Goal: Task Accomplishment & Management: Manage account settings

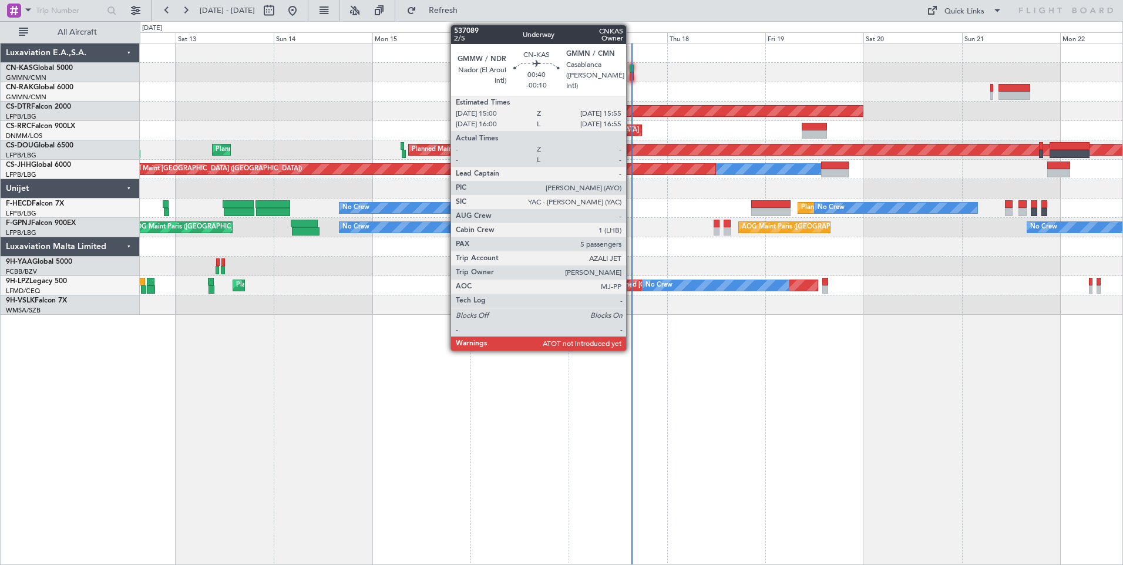
click at [631, 66] on div at bounding box center [632, 69] width 4 height 8
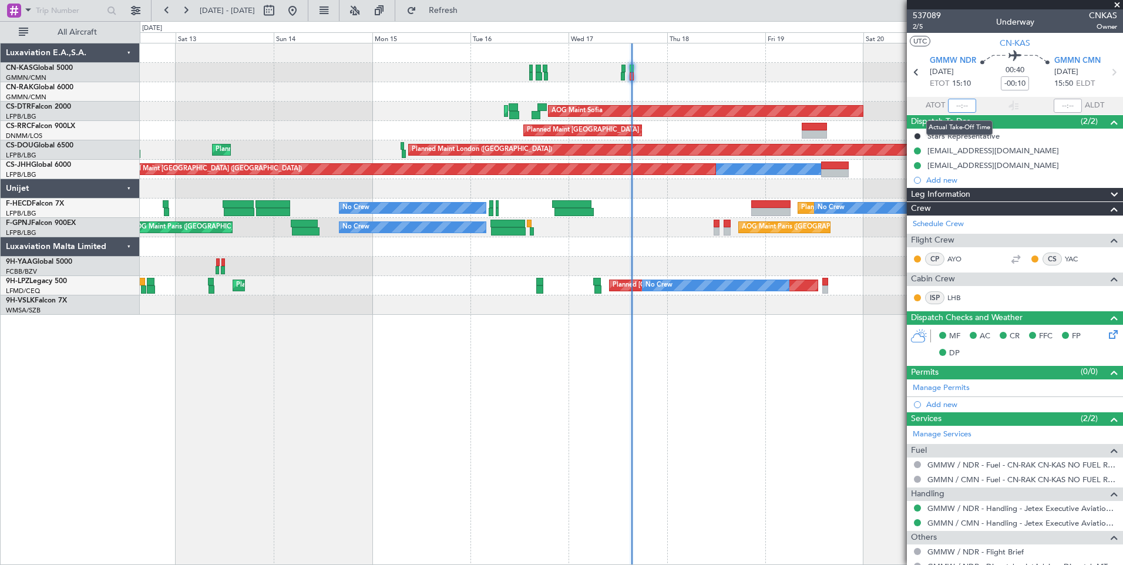
click at [968, 106] on input "text" at bounding box center [962, 106] width 28 height 14
type input "15:13"
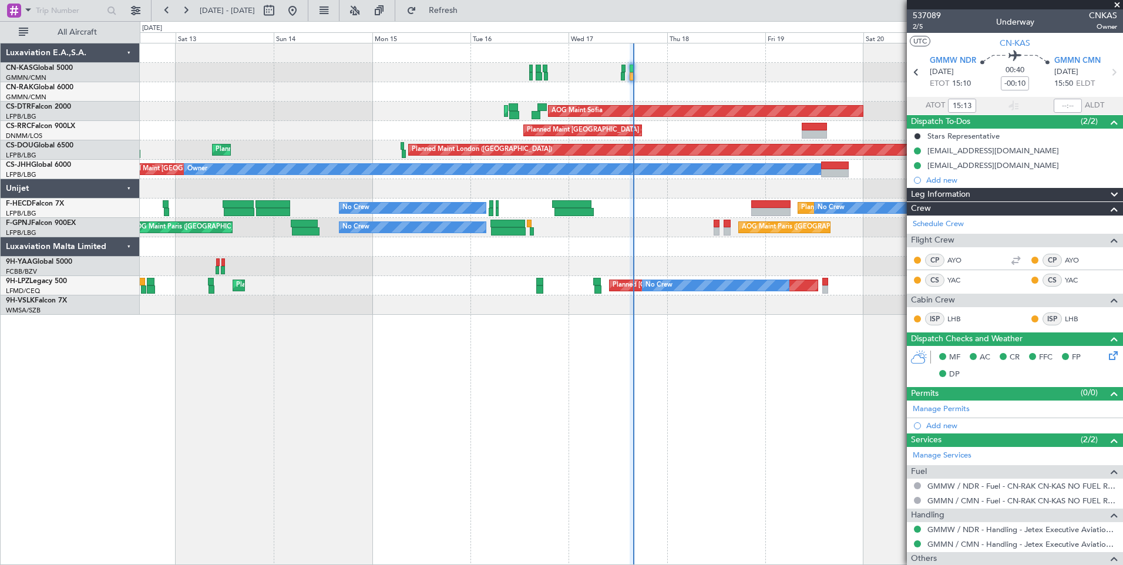
click at [64, 99] on div "AOG Maint Sofia Planned Maint Sofia AOG Maint Sofia Planned Maint [GEOGRAPHIC_D…" at bounding box center [561, 293] width 1123 height 544
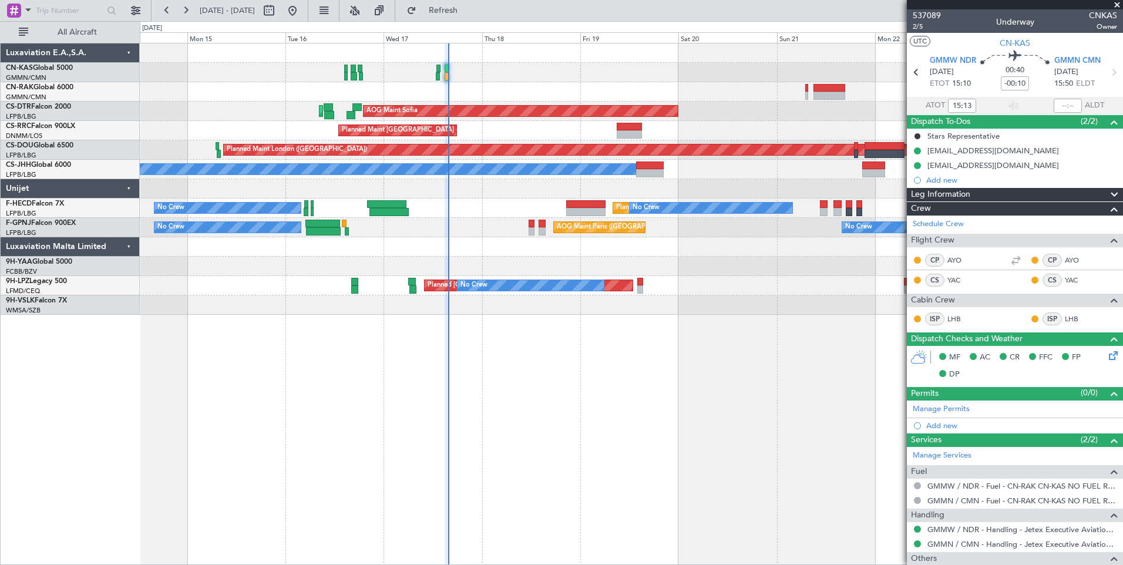
click at [1118, 5] on span at bounding box center [1117, 5] width 12 height 11
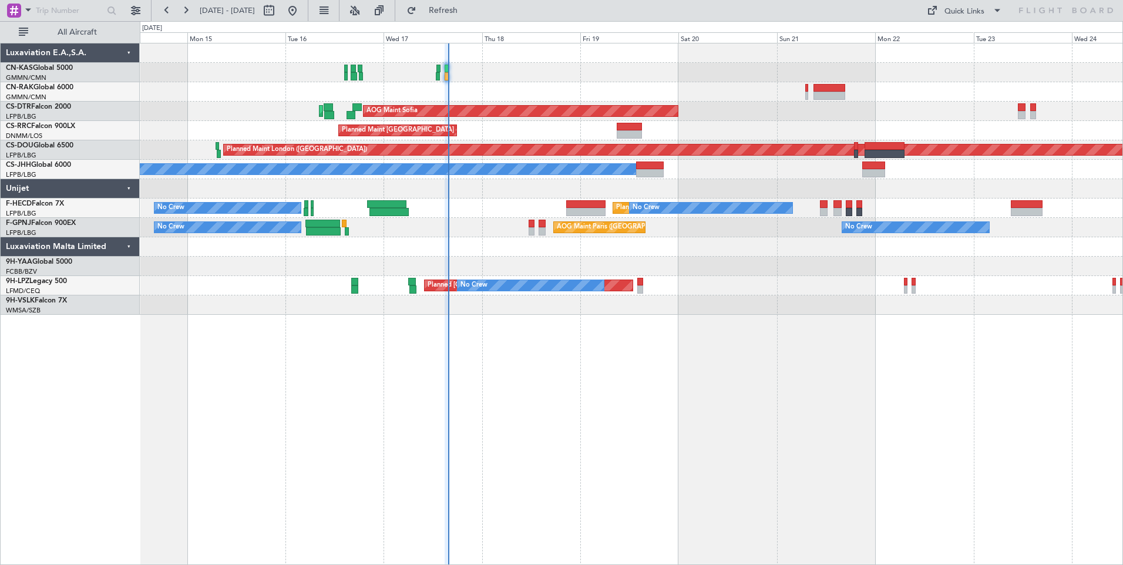
type input "0"
click at [949, 9] on div "Quick Links" at bounding box center [965, 12] width 40 height 12
click at [951, 63] on button "Crew Board" at bounding box center [965, 67] width 88 height 28
click at [974, 11] on div "Quick Links" at bounding box center [965, 12] width 40 height 12
click at [954, 39] on button "Trip Builder" at bounding box center [965, 39] width 88 height 28
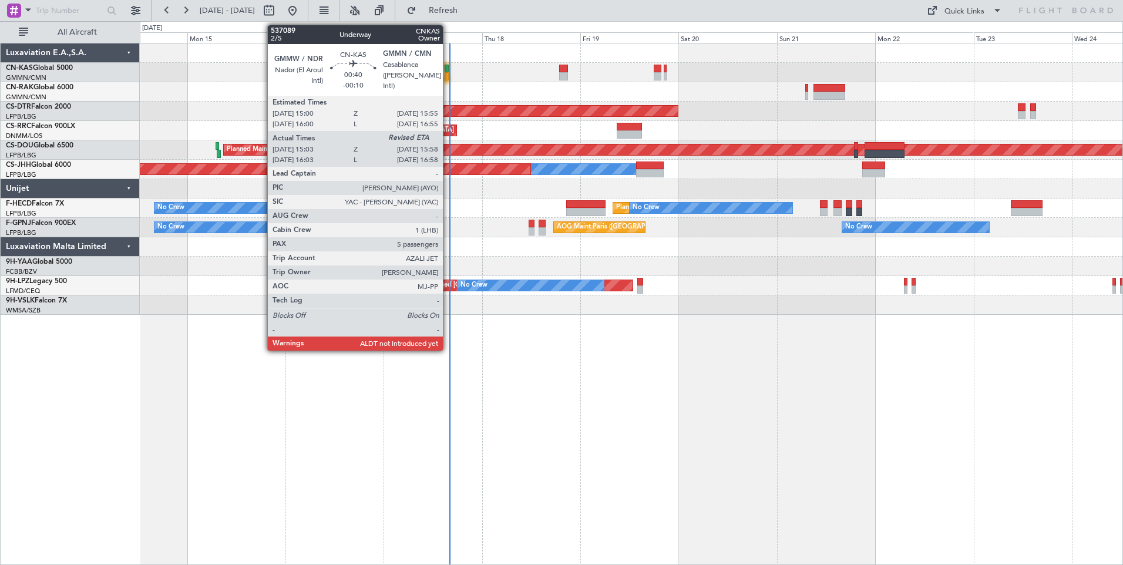
click at [448, 70] on div at bounding box center [447, 69] width 4 height 8
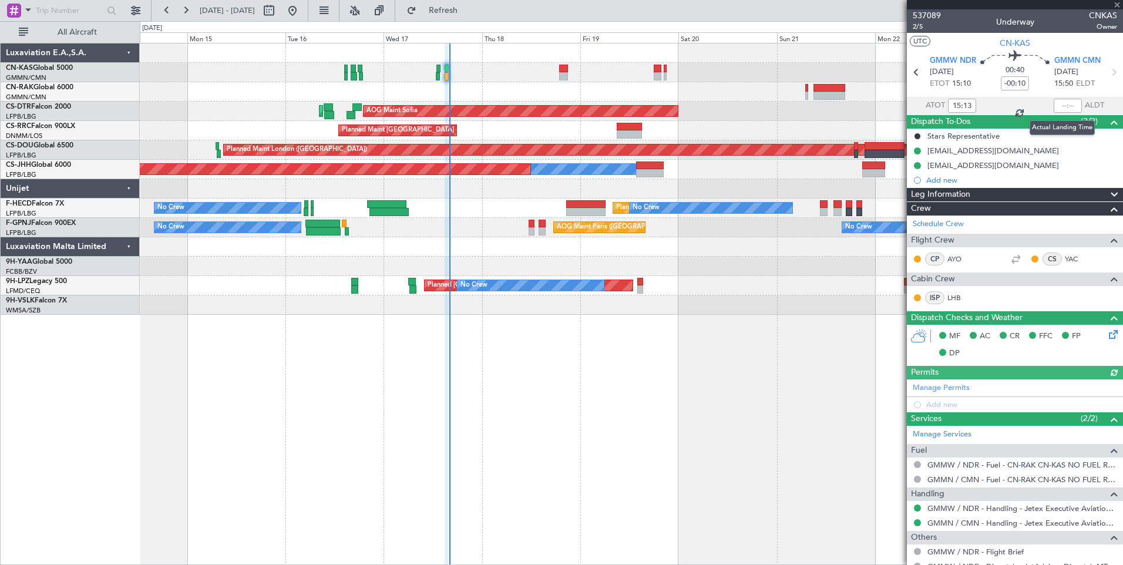
click at [1066, 106] on div at bounding box center [1068, 106] width 28 height 14
click at [1061, 106] on input "text" at bounding box center [1068, 106] width 28 height 14
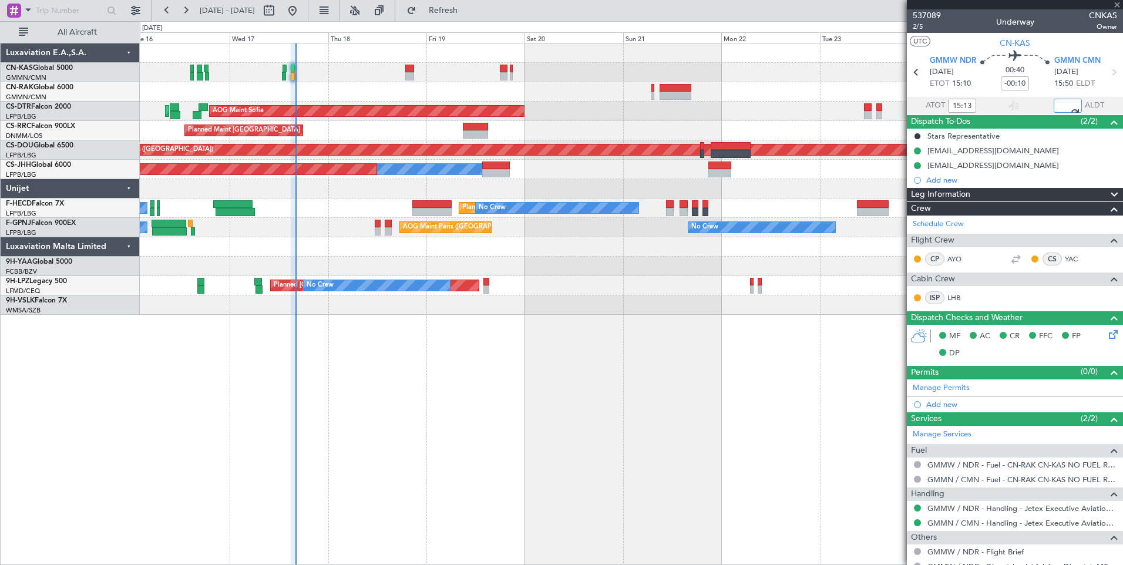
click at [583, 88] on div "AOG Maint Sofia Planned Maint Sofia [GEOGRAPHIC_DATA] ([GEOGRAPHIC_DATA]) Plann…" at bounding box center [631, 178] width 983 height 271
type input "15:59"
click at [1118, 2] on span at bounding box center [1117, 5] width 12 height 11
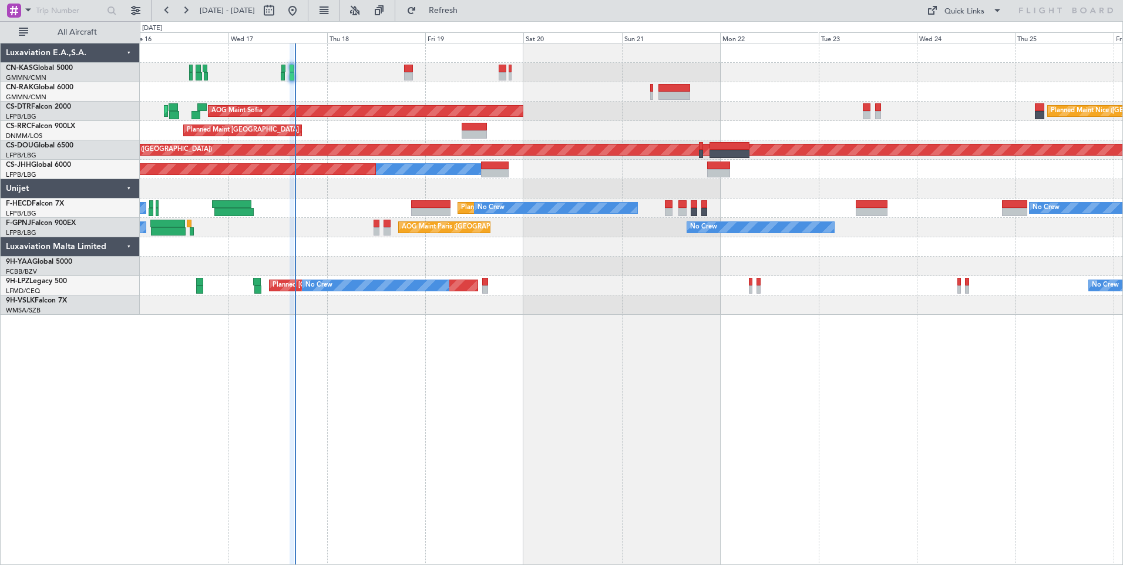
type input "0"
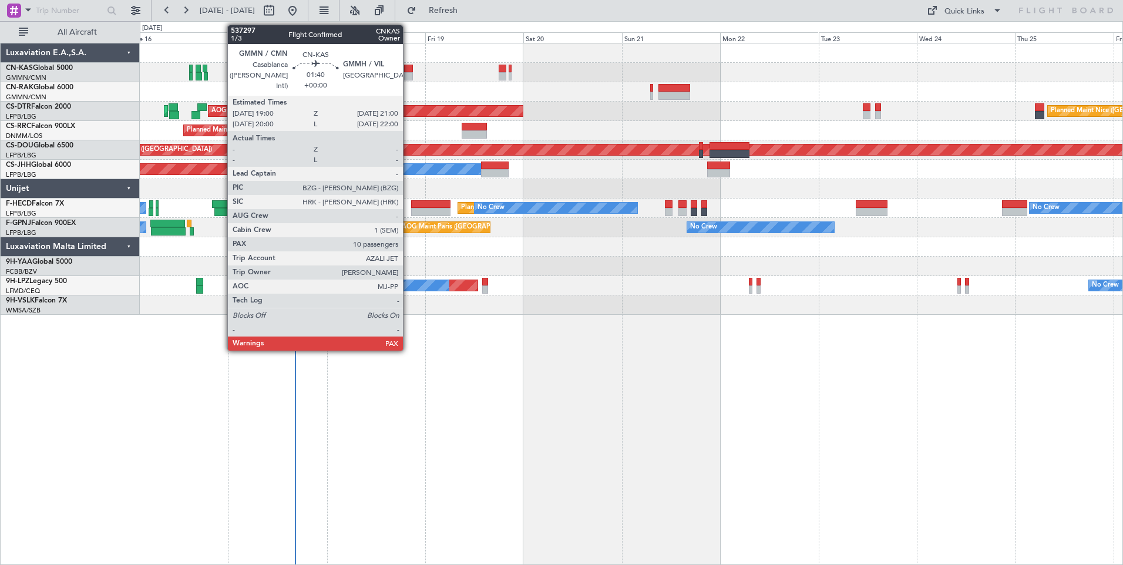
click at [408, 66] on div at bounding box center [408, 69] width 8 height 8
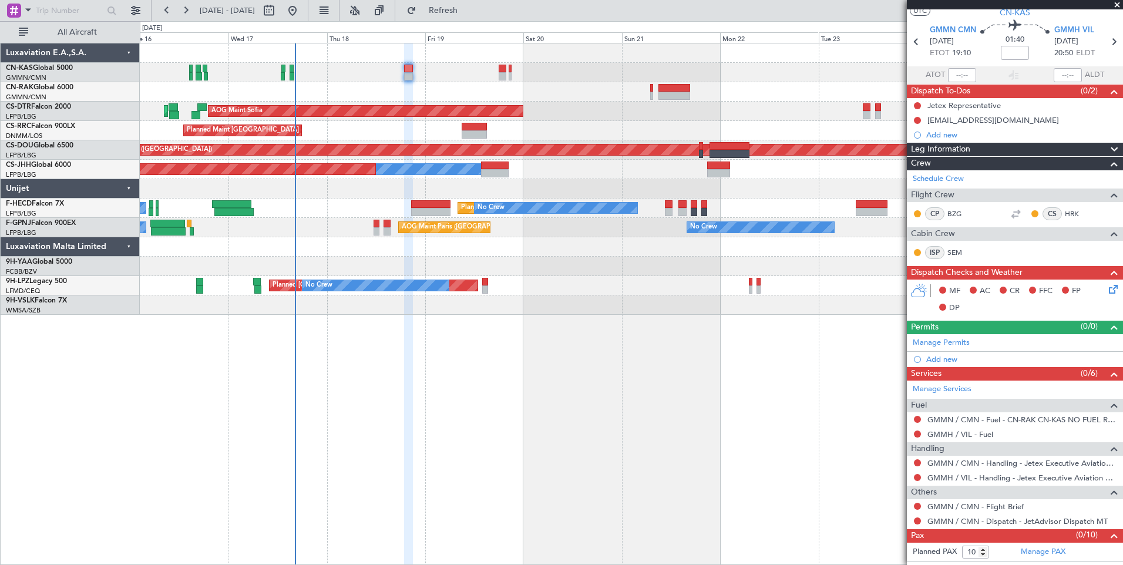
scroll to position [42, 0]
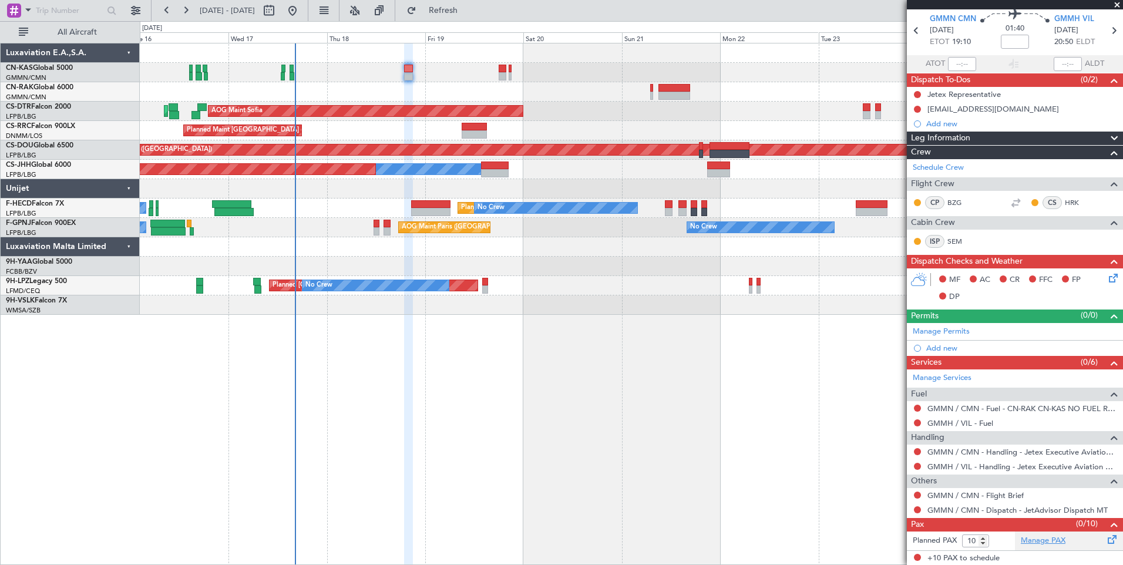
click at [1055, 543] on link "Manage PAX" at bounding box center [1043, 541] width 45 height 12
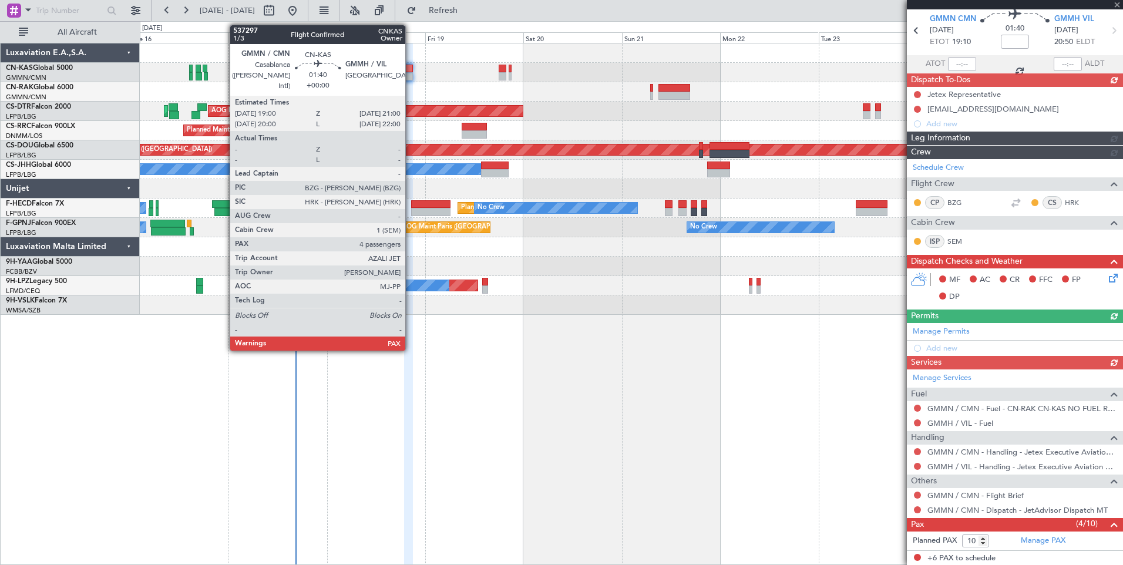
click at [411, 73] on div at bounding box center [408, 76] width 8 height 8
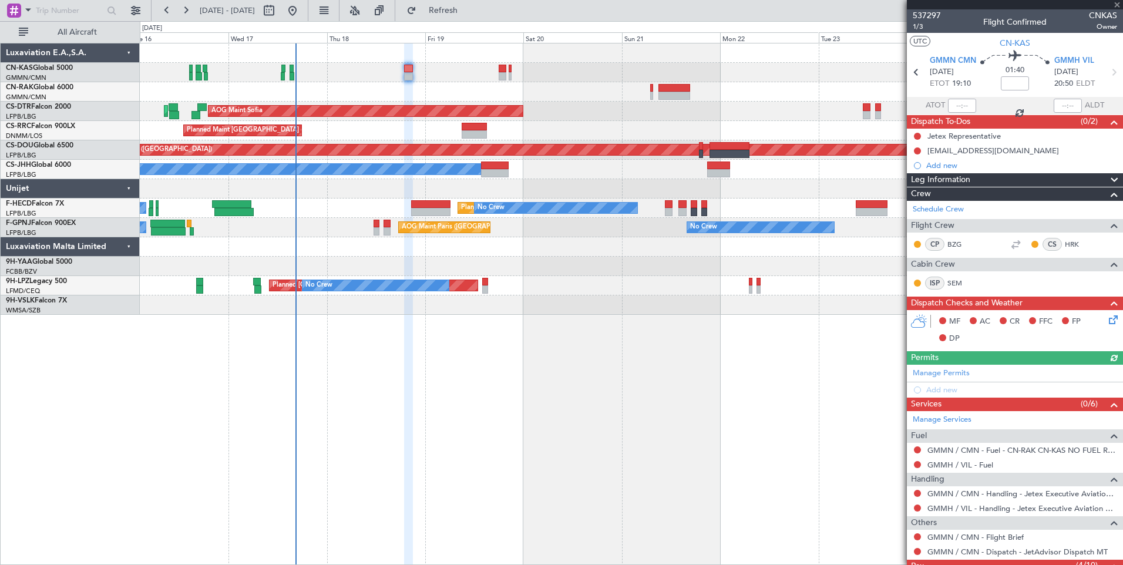
scroll to position [146, 0]
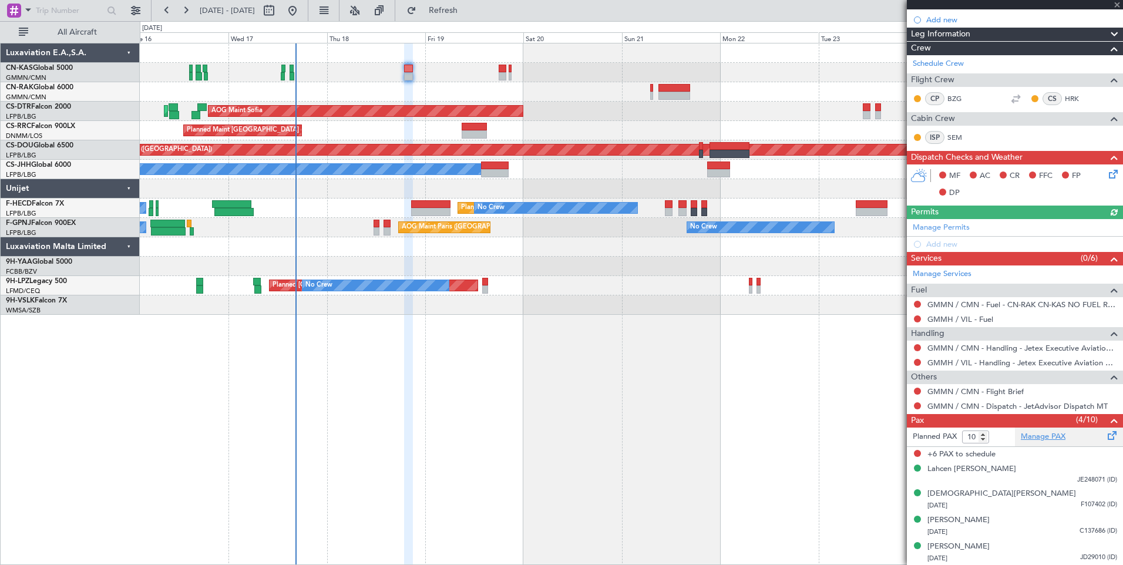
click at [1041, 432] on link "Manage PAX" at bounding box center [1043, 437] width 45 height 12
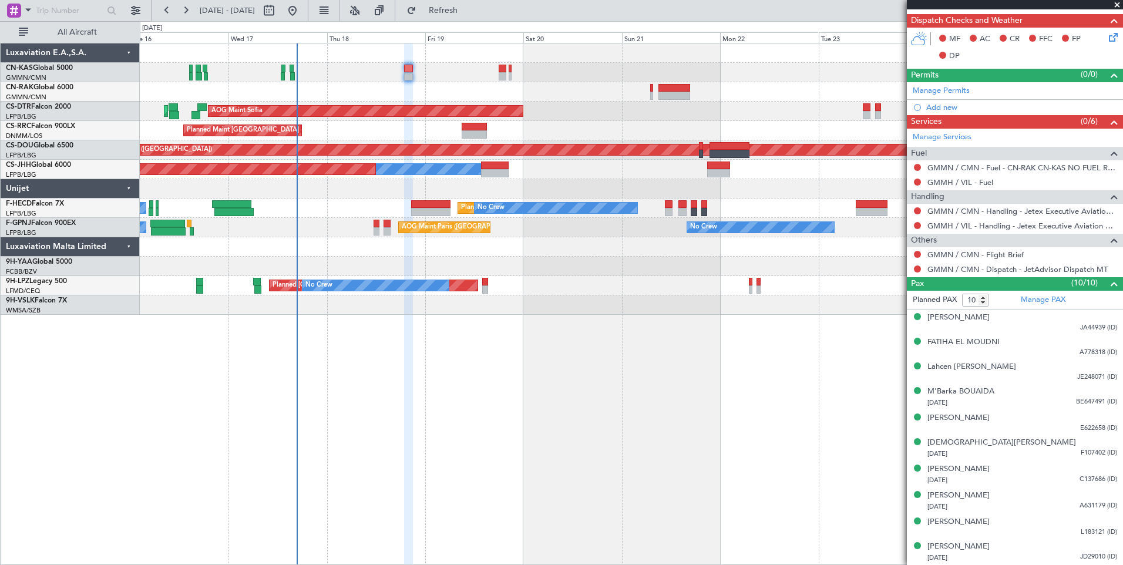
scroll to position [0, 0]
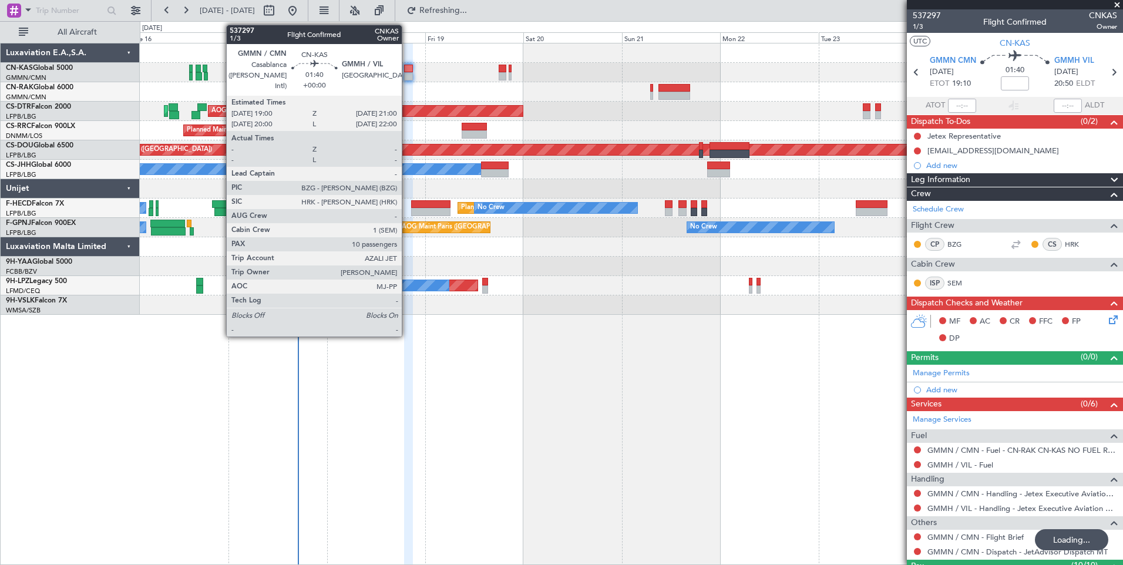
click at [407, 68] on div at bounding box center [408, 69] width 8 height 8
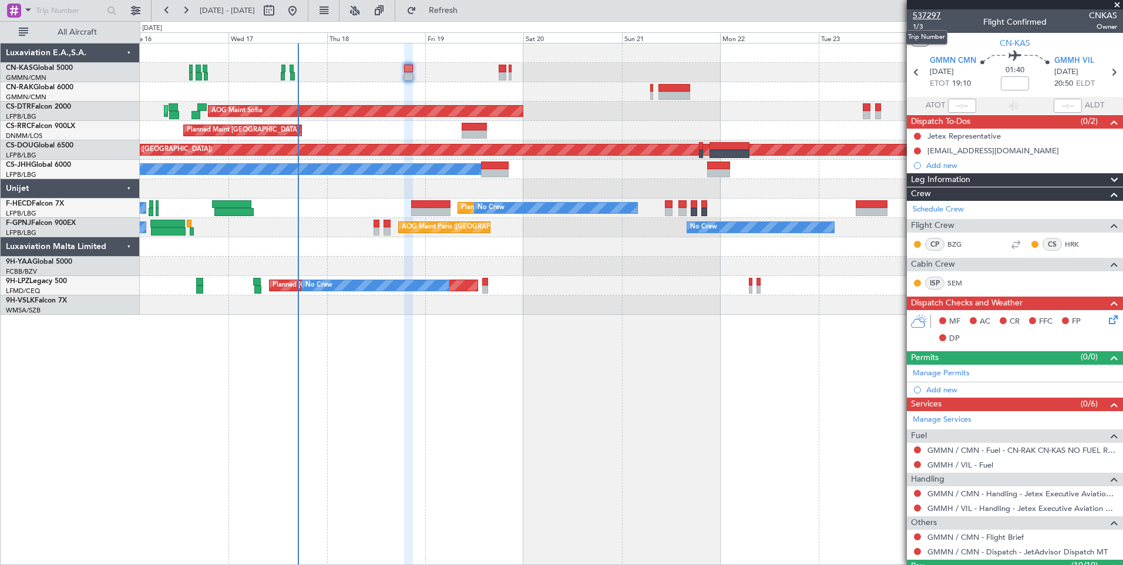
click at [924, 18] on span "537297" at bounding box center [927, 15] width 28 height 12
click at [1009, 88] on input at bounding box center [1015, 83] width 28 height 14
type input "+00:10"
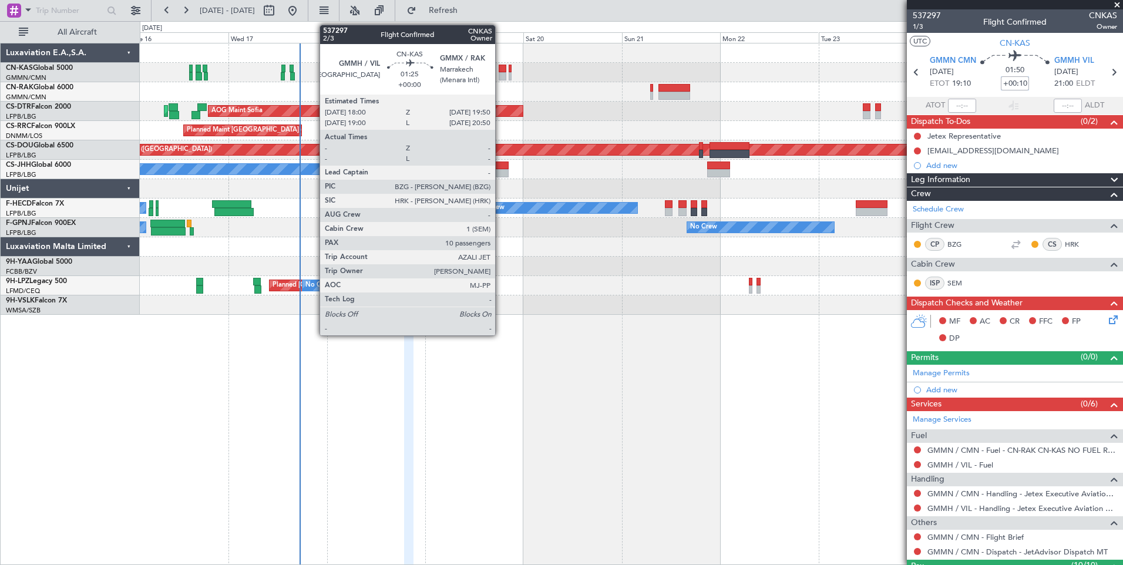
click at [500, 71] on div at bounding box center [503, 69] width 8 height 8
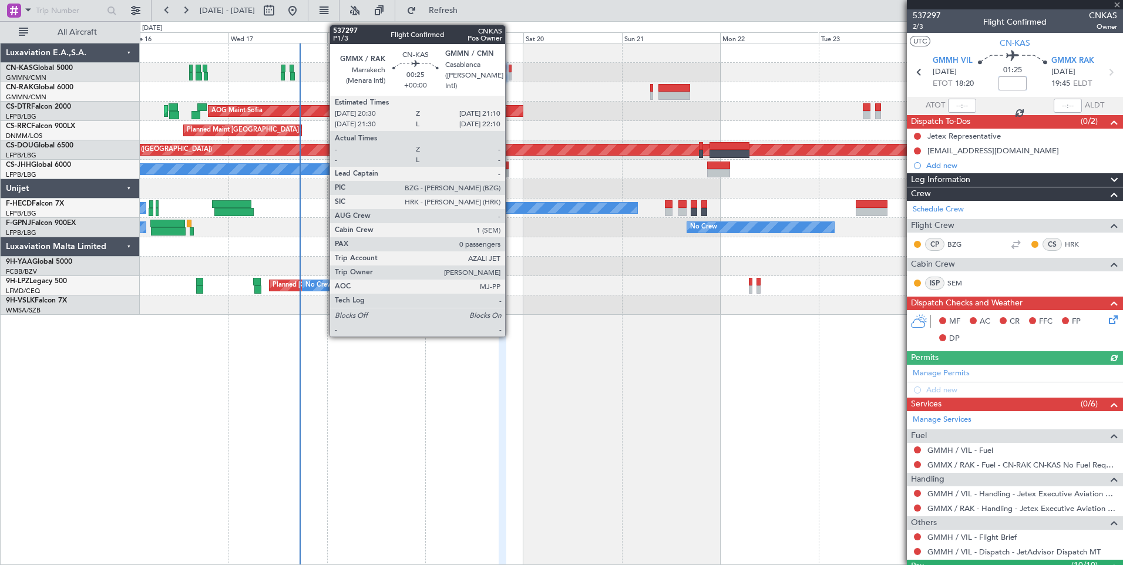
click at [510, 76] on div at bounding box center [510, 76] width 3 height 8
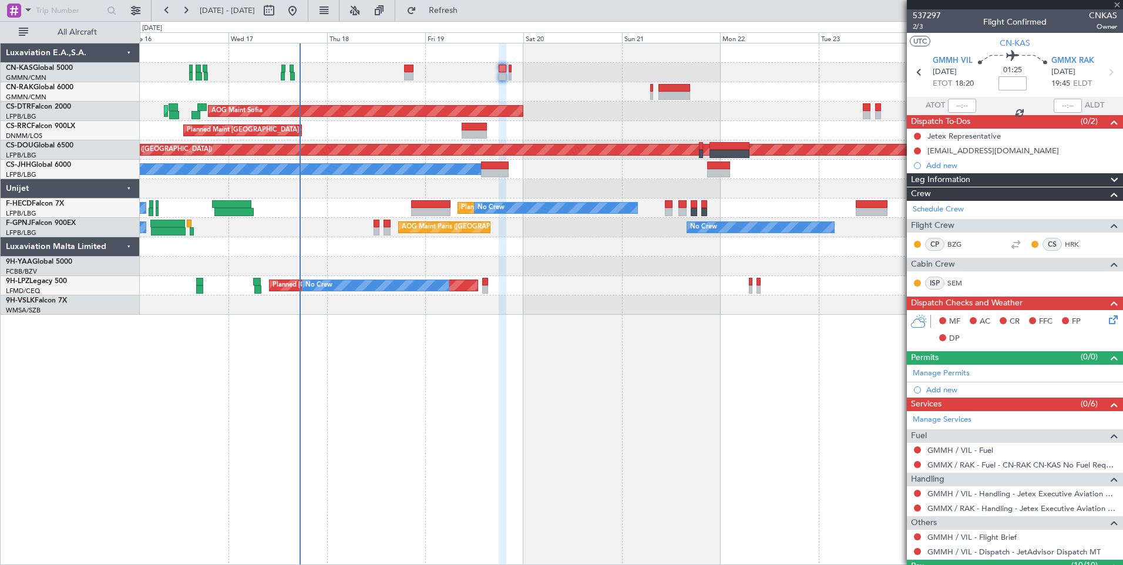
type input "0"
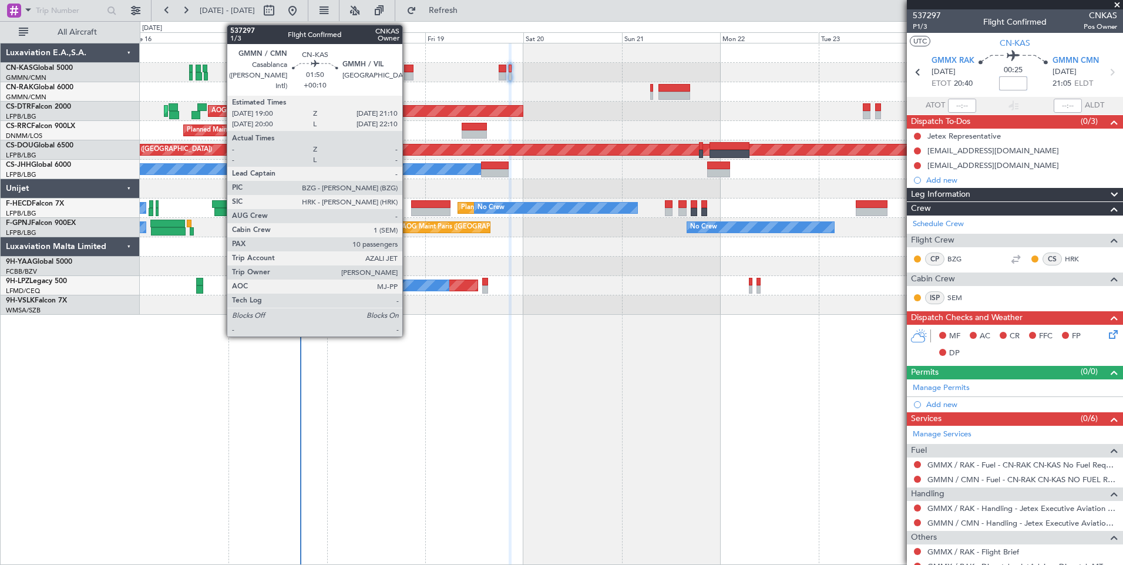
click at [406, 66] on div at bounding box center [408, 69] width 9 height 8
click at [409, 65] on div at bounding box center [408, 69] width 9 height 8
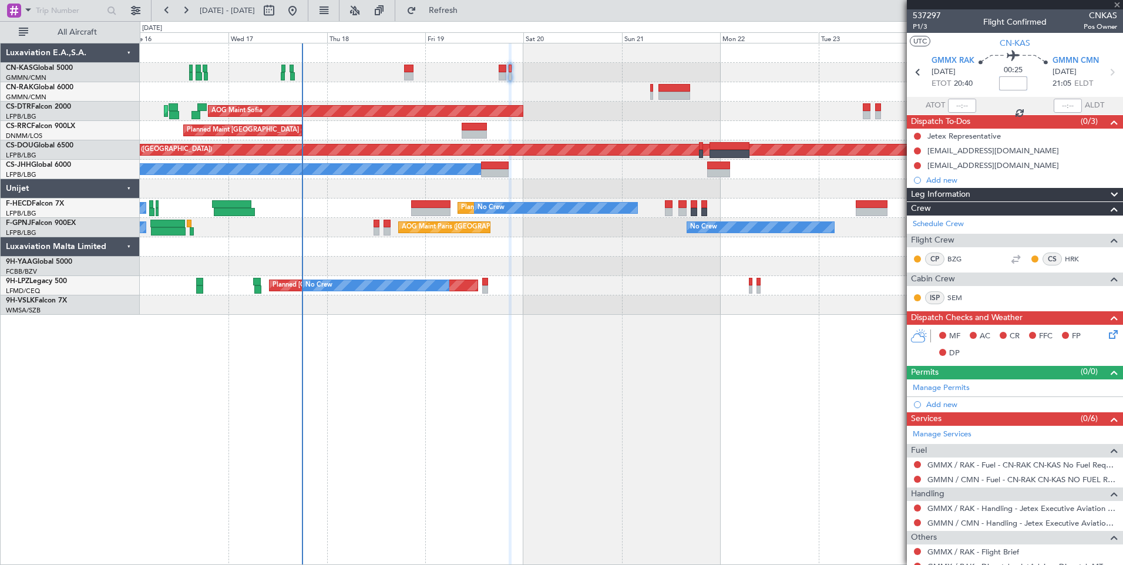
type input "+00:10"
type input "10"
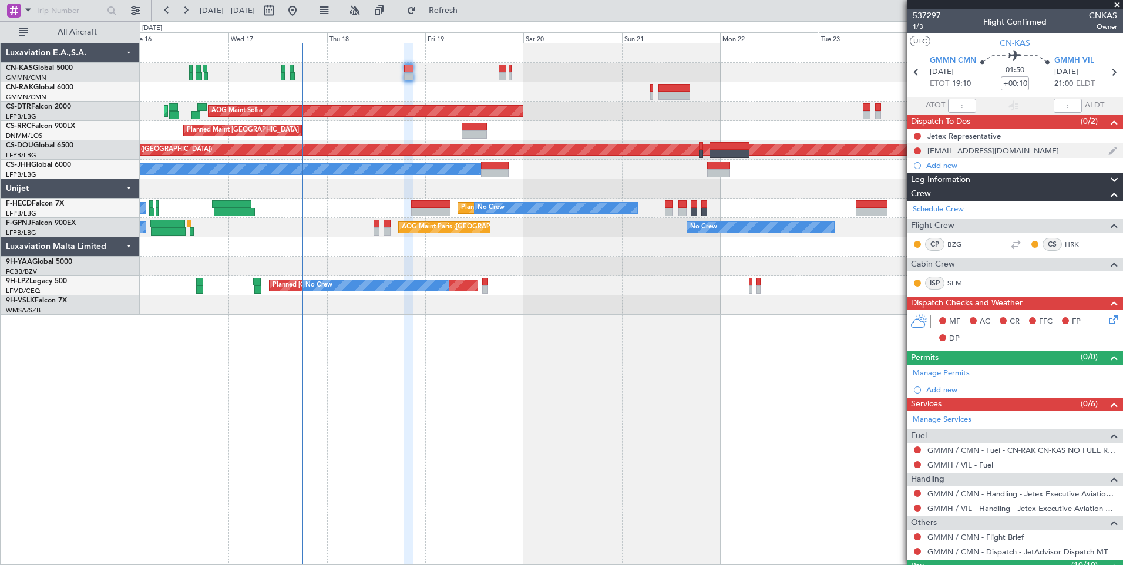
click at [918, 144] on div "[EMAIL_ADDRESS][DOMAIN_NAME]" at bounding box center [1015, 150] width 216 height 15
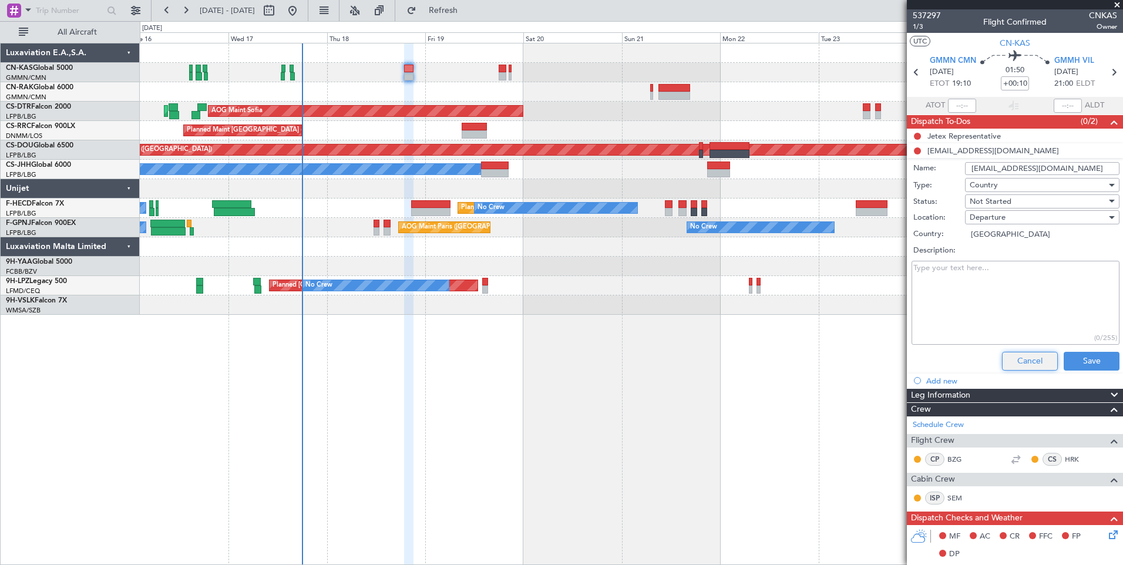
click at [1010, 361] on button "Cancel" at bounding box center [1030, 361] width 56 height 19
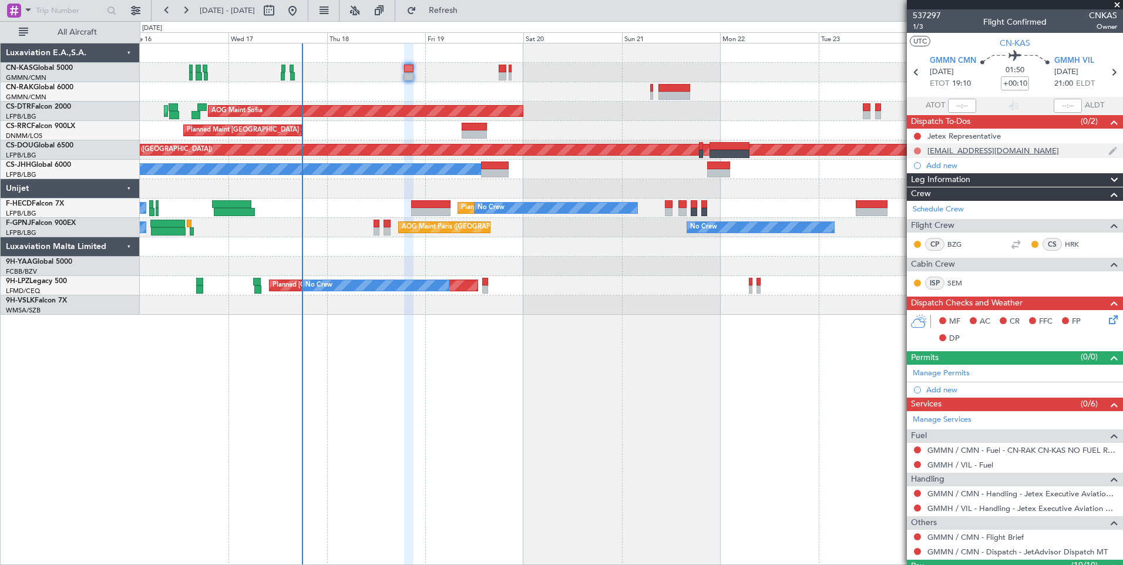
click at [916, 152] on button at bounding box center [917, 150] width 7 height 7
click at [923, 204] on span "Completed" at bounding box center [922, 203] width 39 height 12
click at [961, 177] on span "Leg Information" at bounding box center [940, 180] width 59 height 14
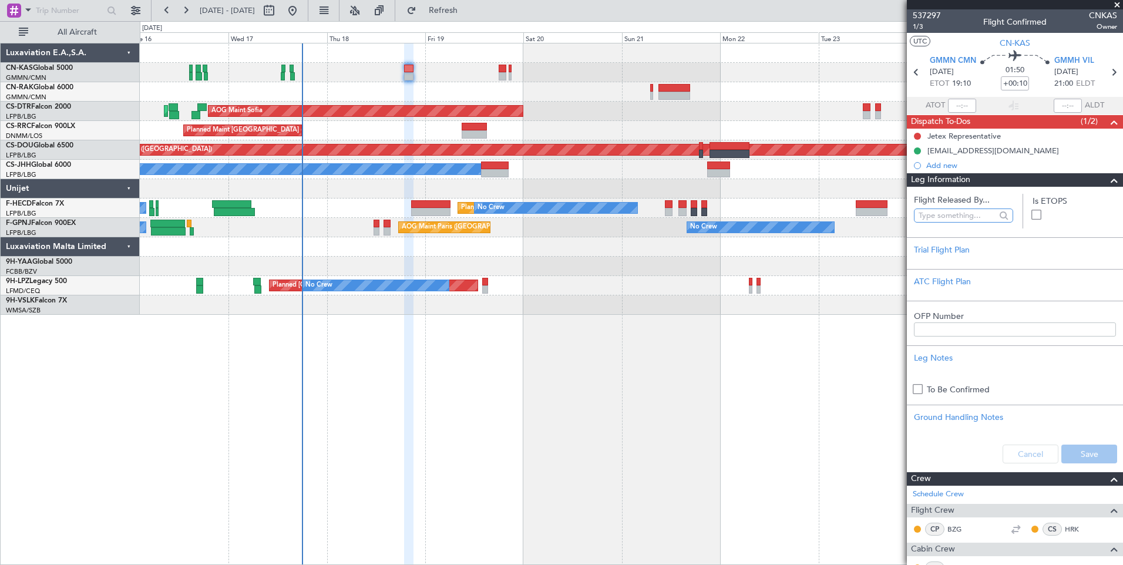
click at [967, 218] on input "text" at bounding box center [957, 216] width 77 height 18
click at [983, 266] on span "[PERSON_NAME] ([PERSON_NAME])" at bounding box center [961, 267] width 76 height 18
type input "[PERSON_NAME] ([PERSON_NAME])"
click at [1088, 450] on button "Save" at bounding box center [1089, 454] width 56 height 19
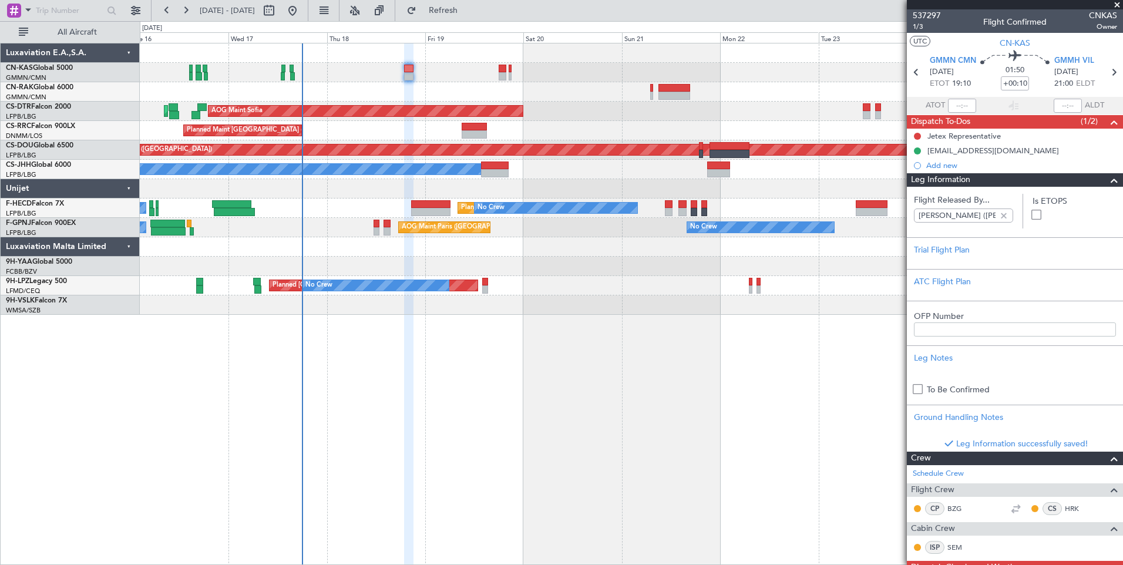
click at [1016, 180] on div "Leg Information" at bounding box center [1015, 180] width 216 height 14
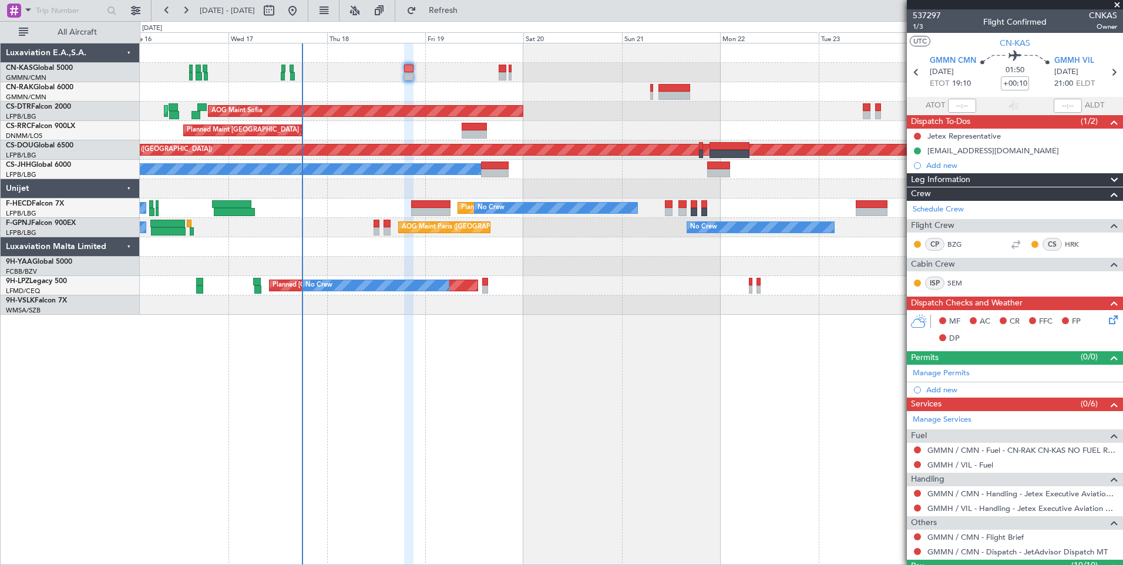
click at [1107, 322] on icon at bounding box center [1111, 317] width 9 height 9
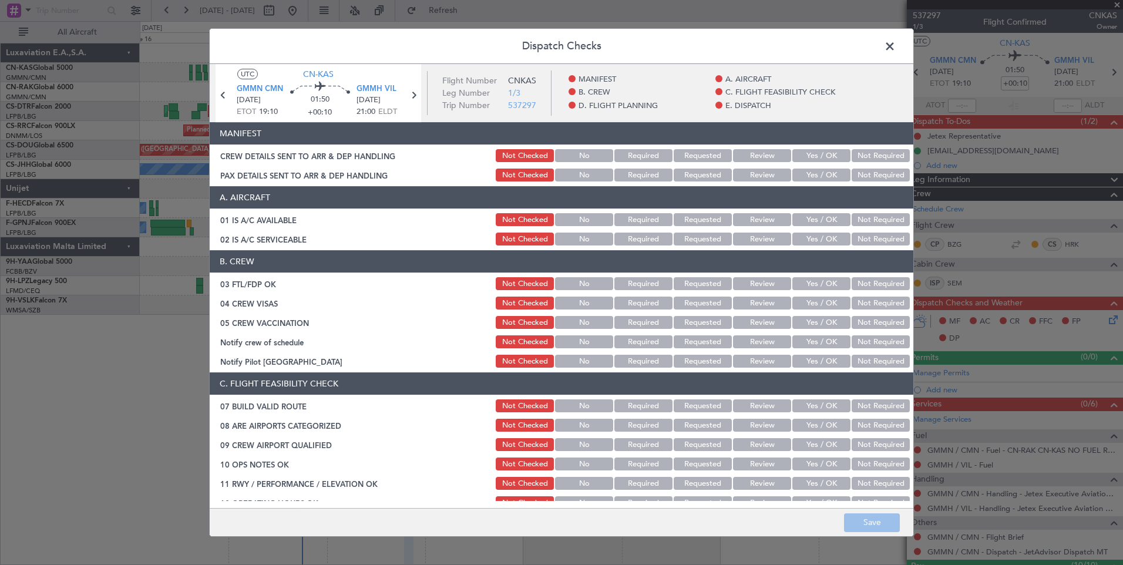
click at [814, 157] on button "Yes / OK" at bounding box center [821, 155] width 58 height 13
click at [822, 177] on button "Yes / OK" at bounding box center [821, 175] width 58 height 13
click at [876, 519] on button "Save" at bounding box center [872, 522] width 56 height 19
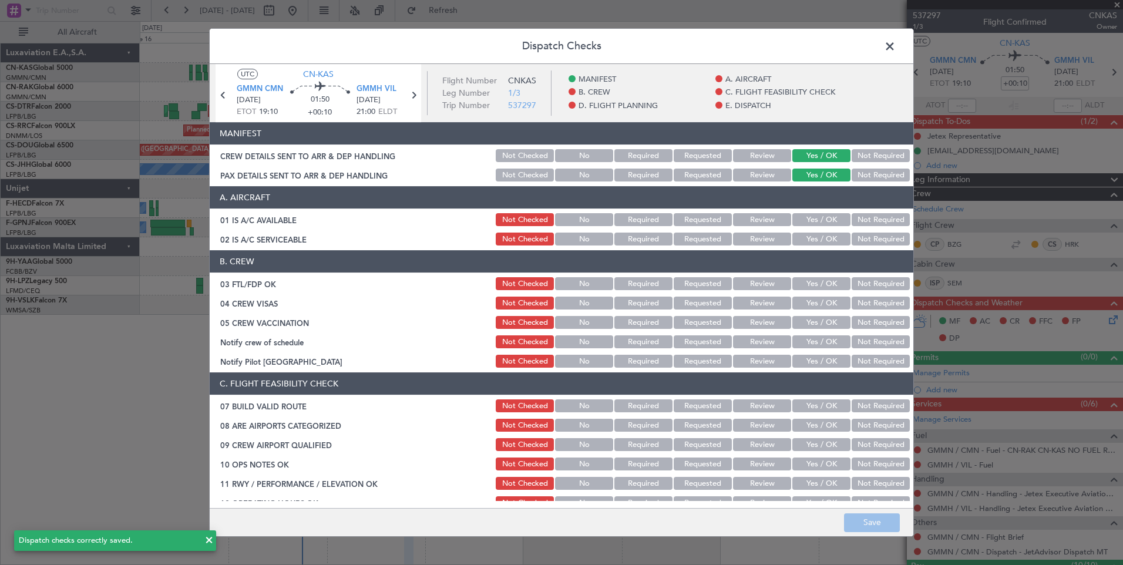
click at [896, 52] on span at bounding box center [896, 49] width 0 height 23
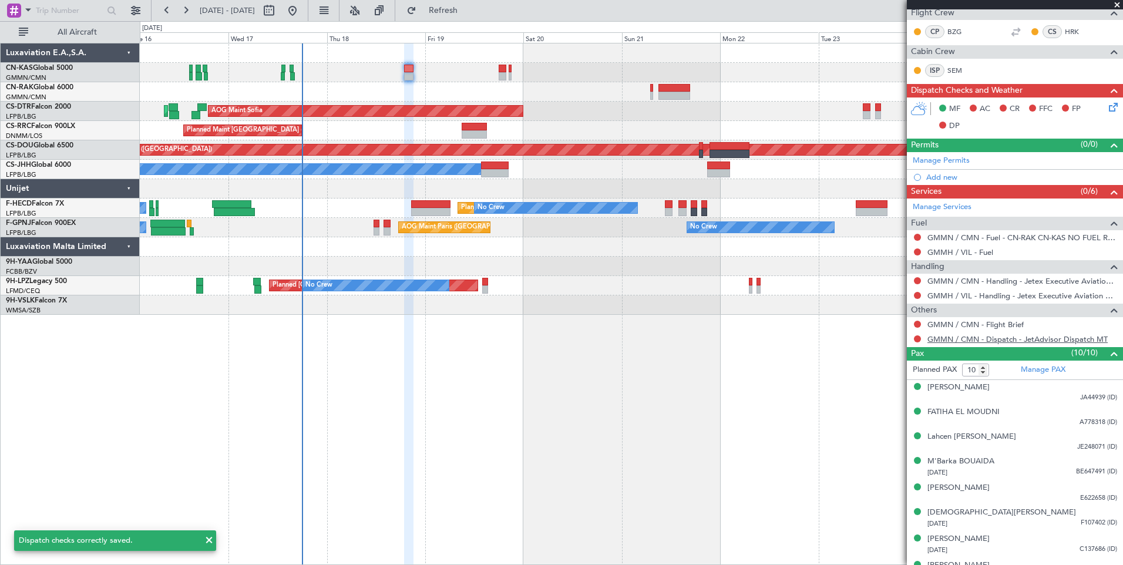
scroll to position [213, 0]
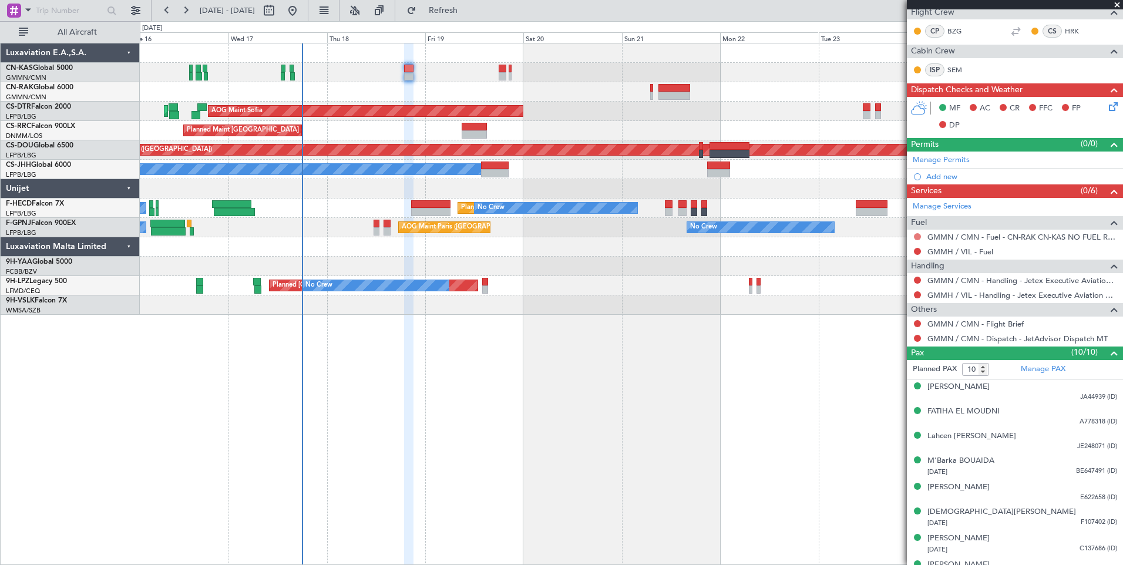
click at [916, 238] on button at bounding box center [917, 236] width 7 height 7
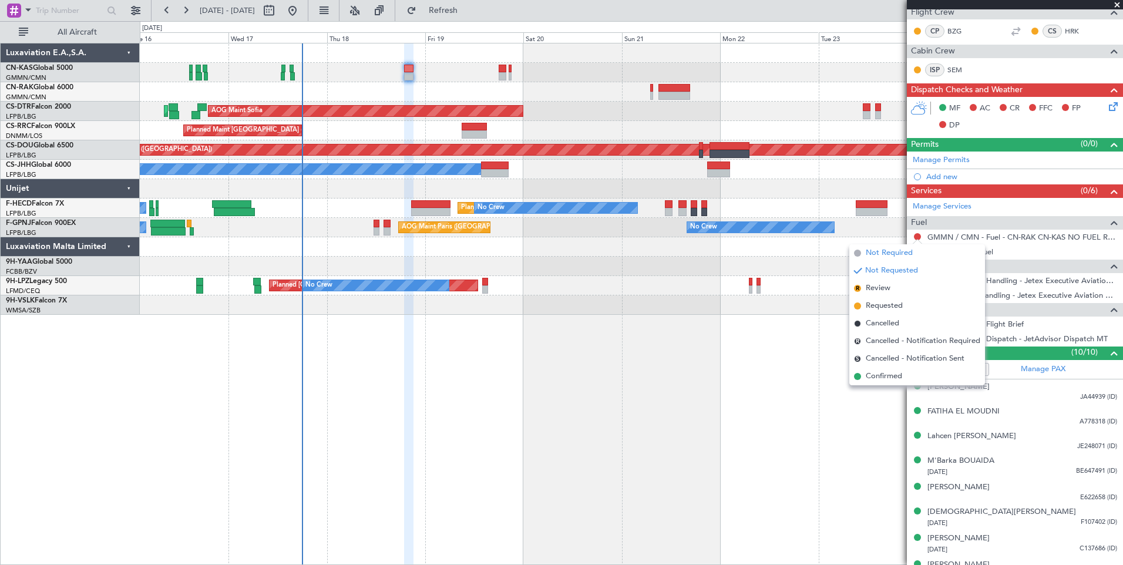
click at [874, 260] on li "Not Required" at bounding box center [917, 253] width 136 height 18
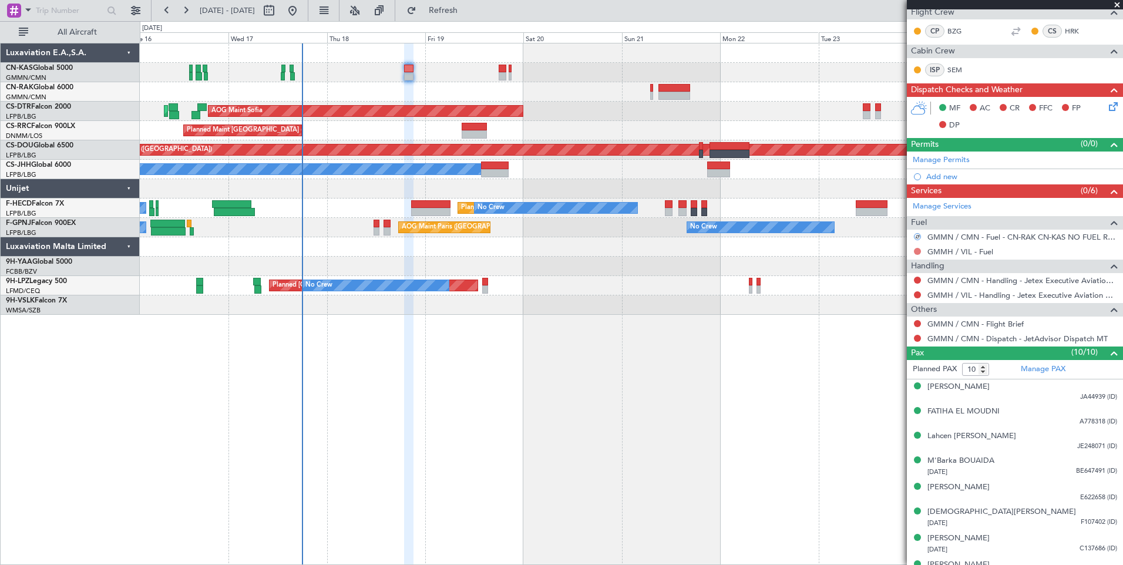
click at [918, 250] on button at bounding box center [917, 251] width 7 height 7
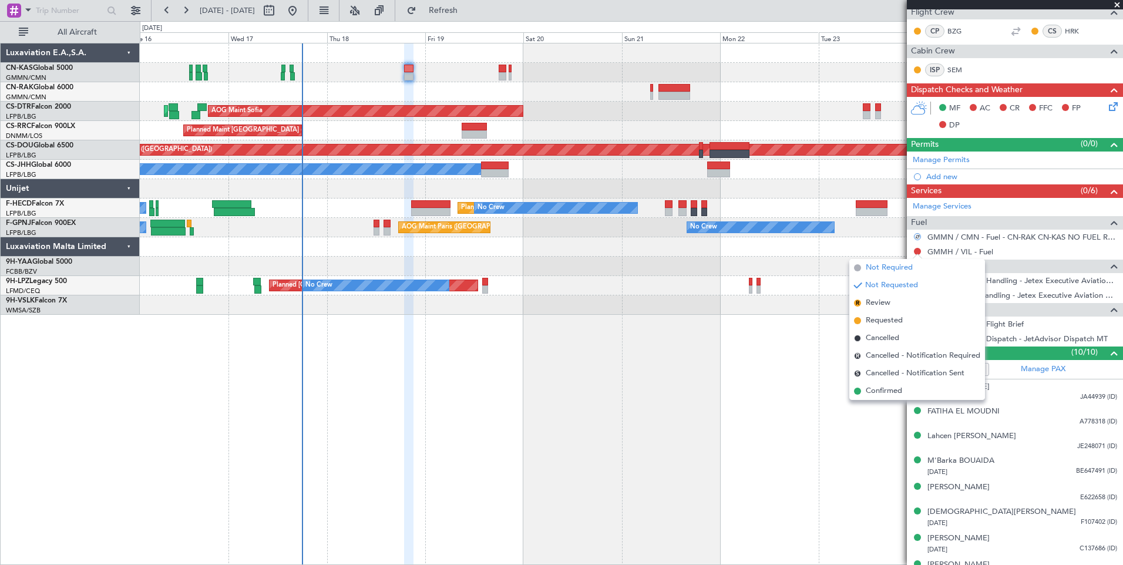
click at [885, 266] on span "Not Required" at bounding box center [889, 268] width 47 height 12
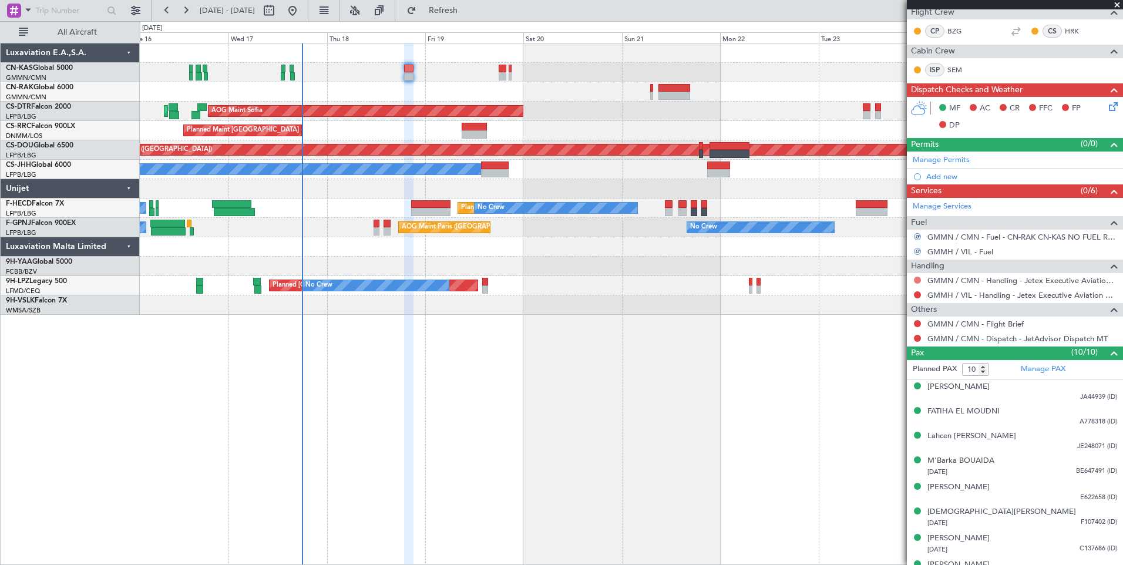
click at [919, 279] on button at bounding box center [917, 280] width 7 height 7
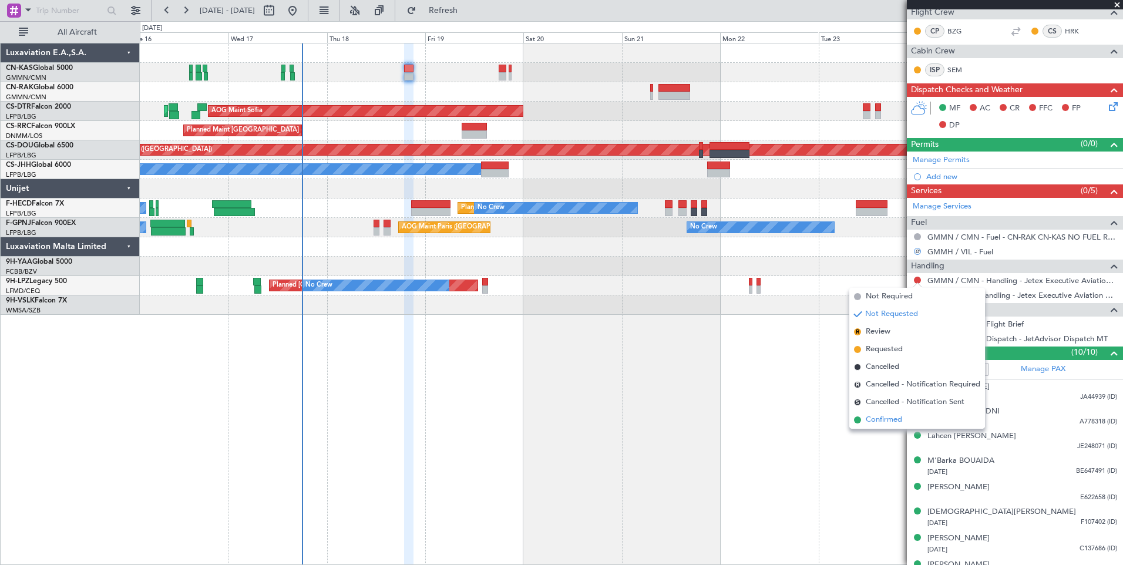
click at [892, 423] on span "Confirmed" at bounding box center [884, 420] width 36 height 12
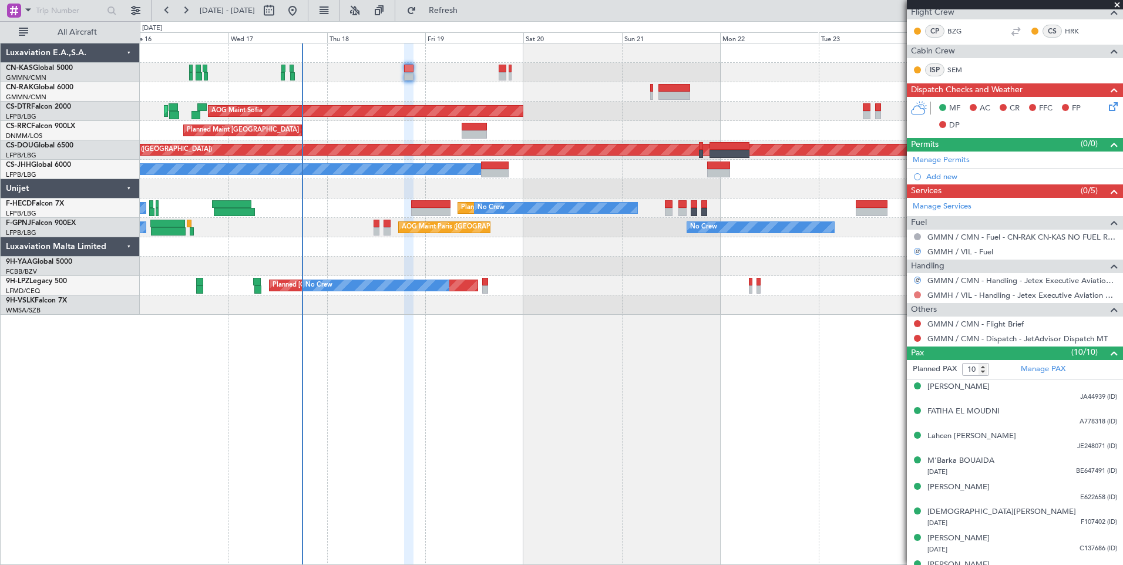
click at [918, 293] on button at bounding box center [917, 294] width 7 height 7
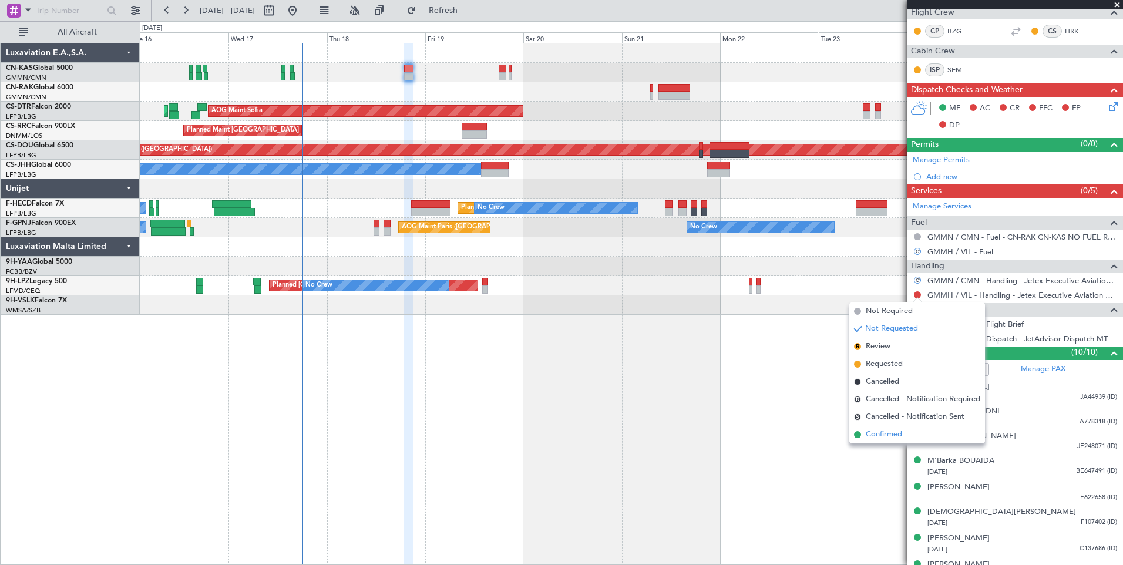
click at [890, 428] on li "Confirmed" at bounding box center [917, 435] width 136 height 18
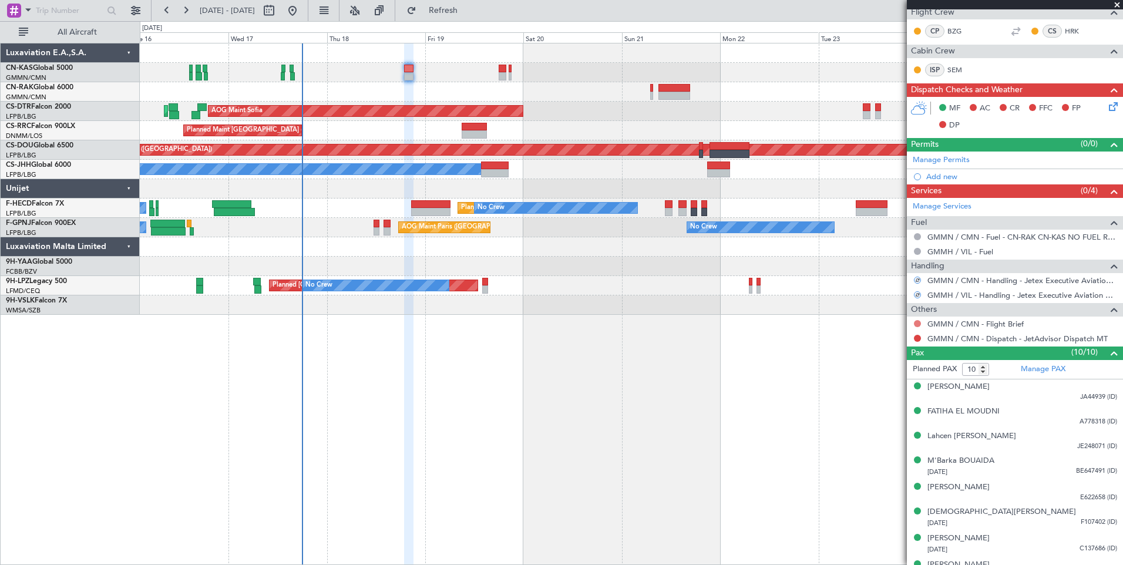
click at [918, 320] on button at bounding box center [917, 323] width 7 height 7
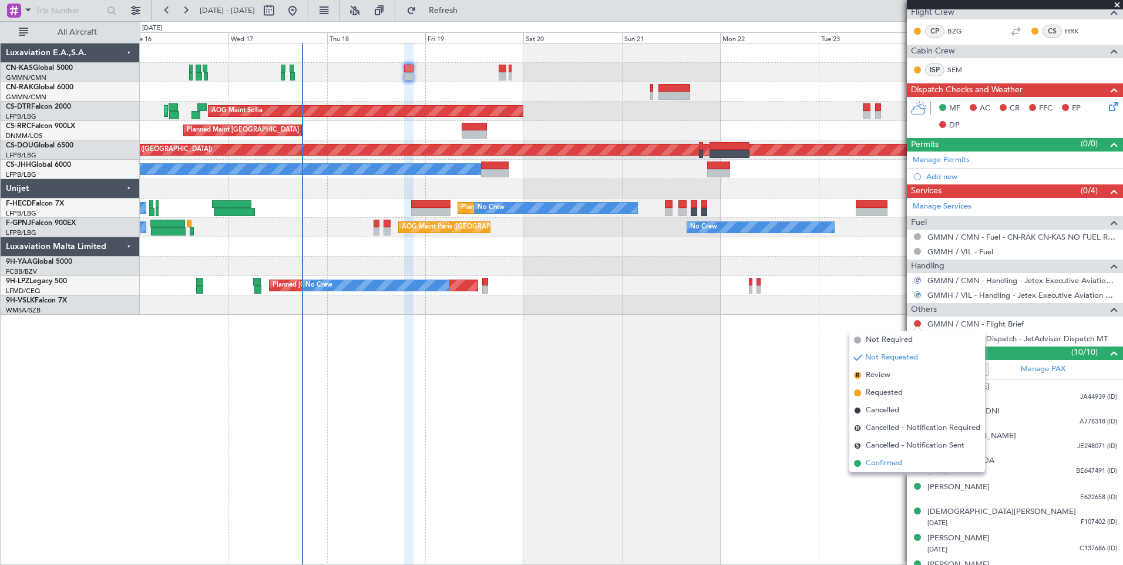
click at [885, 467] on span "Confirmed" at bounding box center [884, 464] width 36 height 12
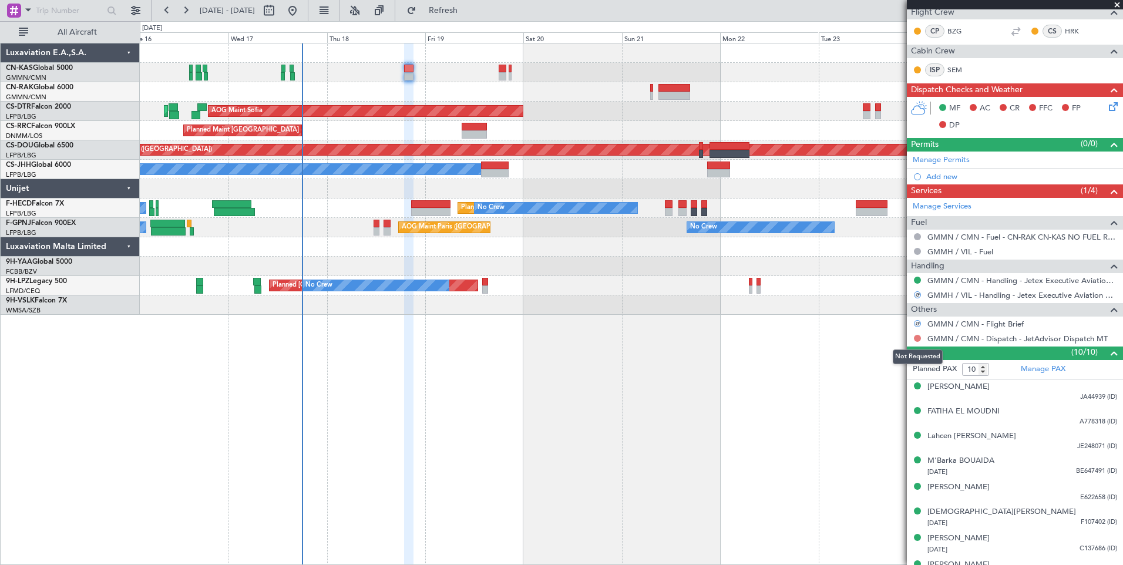
click at [916, 336] on button at bounding box center [917, 338] width 7 height 7
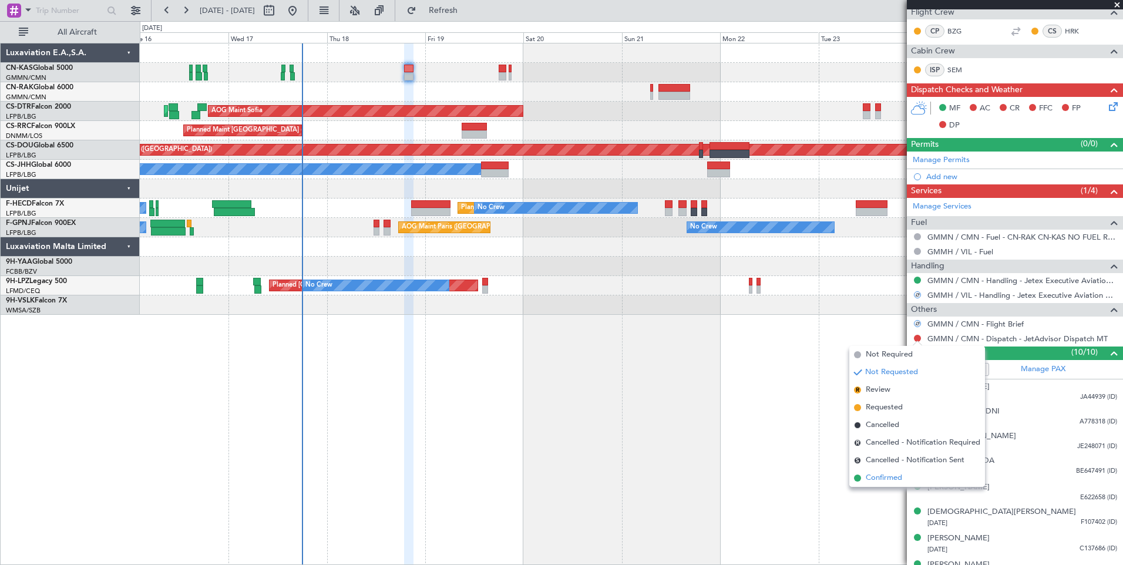
click at [898, 482] on span "Confirmed" at bounding box center [884, 478] width 36 height 12
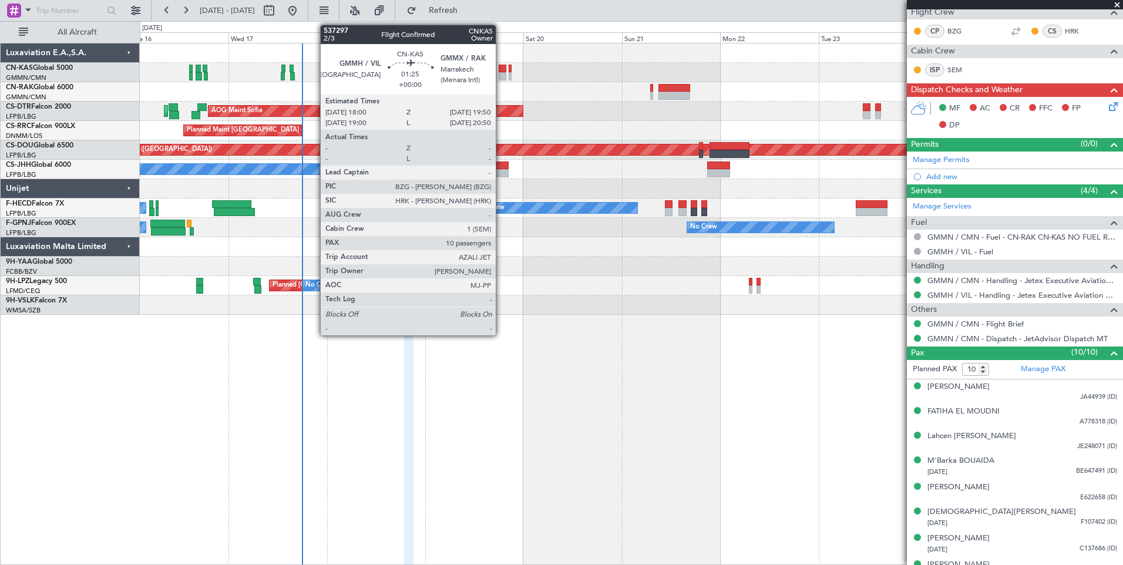
click at [501, 77] on div at bounding box center [503, 76] width 8 height 8
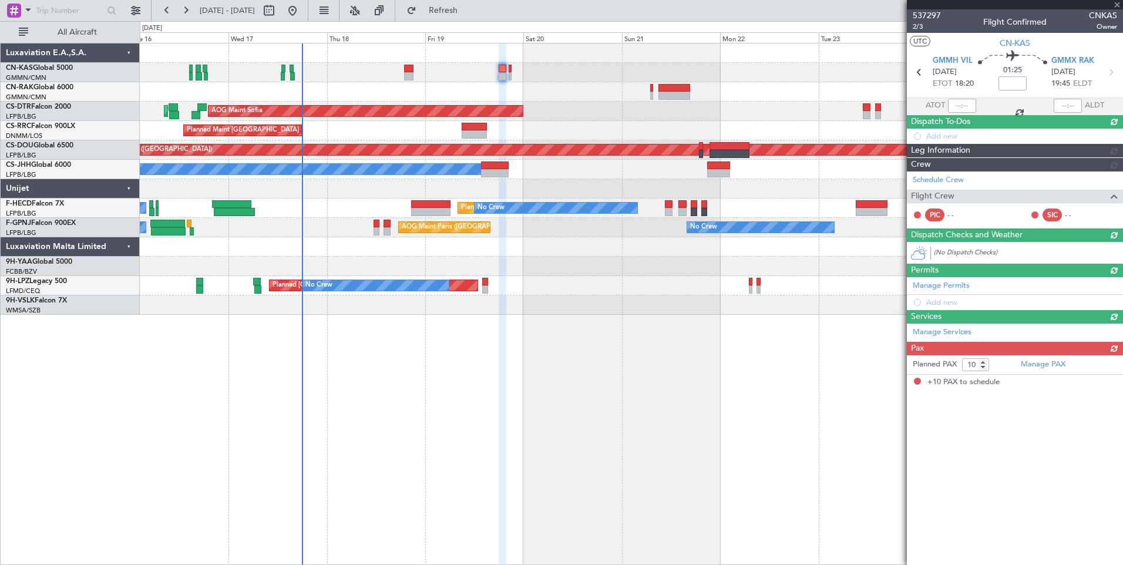
scroll to position [0, 0]
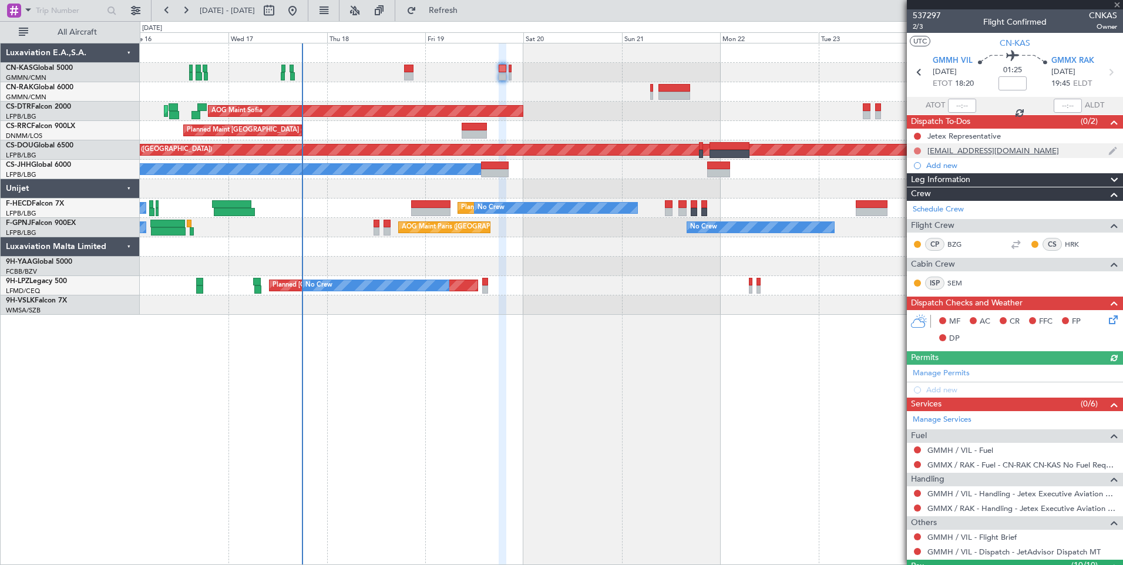
click at [917, 150] on button at bounding box center [917, 150] width 7 height 7
click at [917, 204] on span "Completed" at bounding box center [922, 203] width 39 height 12
click at [939, 179] on span "Leg Information" at bounding box center [940, 180] width 59 height 14
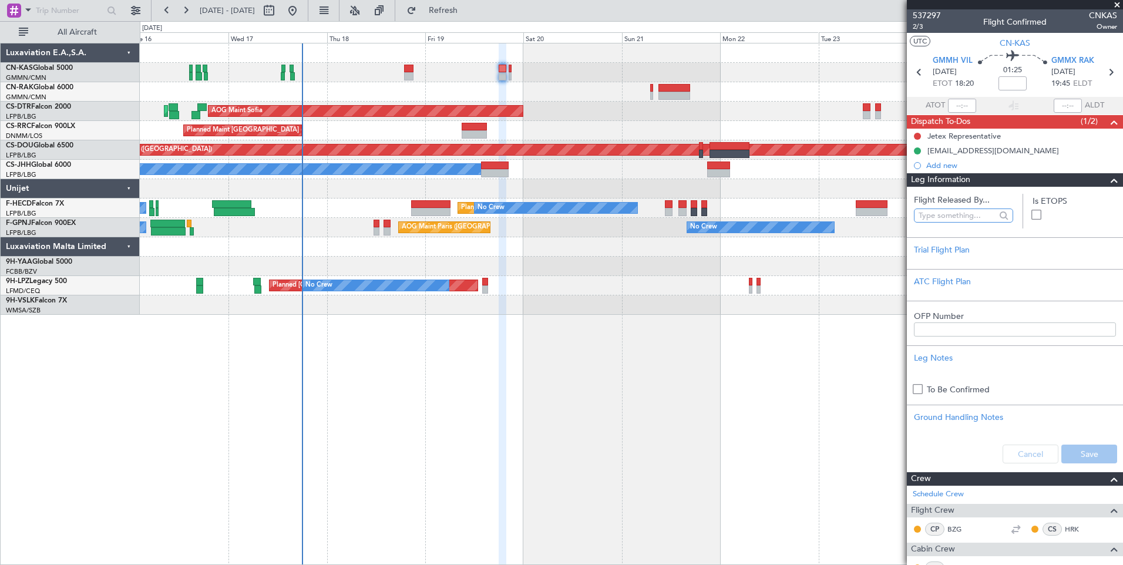
click at [929, 211] on input "text" at bounding box center [957, 216] width 77 height 18
click at [969, 270] on span "[PERSON_NAME] ([PERSON_NAME])" at bounding box center [961, 267] width 76 height 18
type input "[PERSON_NAME] ([PERSON_NAME])"
click at [1074, 451] on button "Save" at bounding box center [1089, 454] width 56 height 19
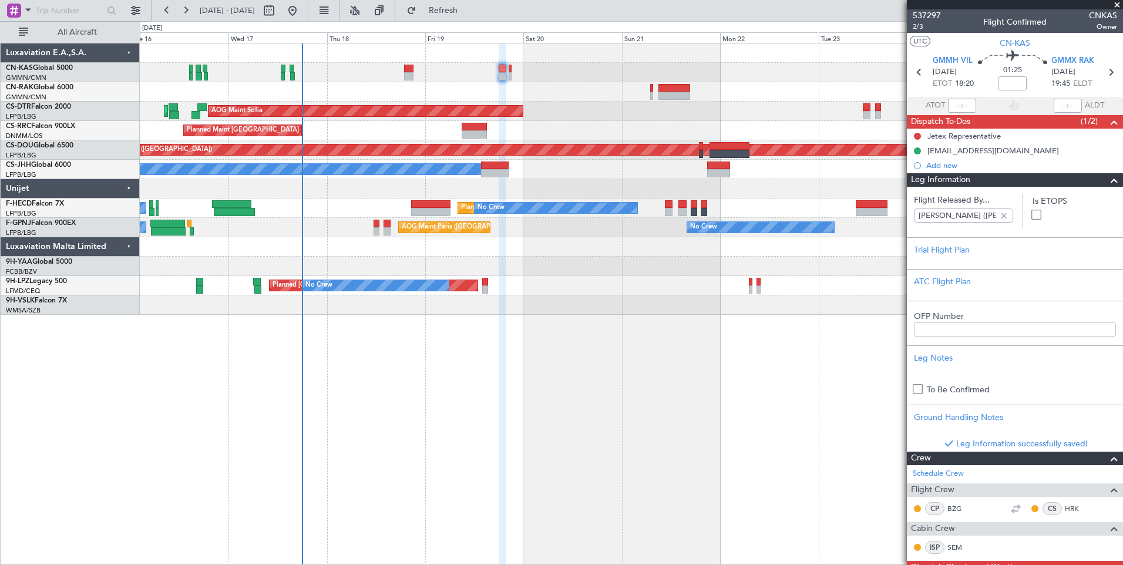
click at [950, 184] on span "Leg Information" at bounding box center [940, 180] width 59 height 14
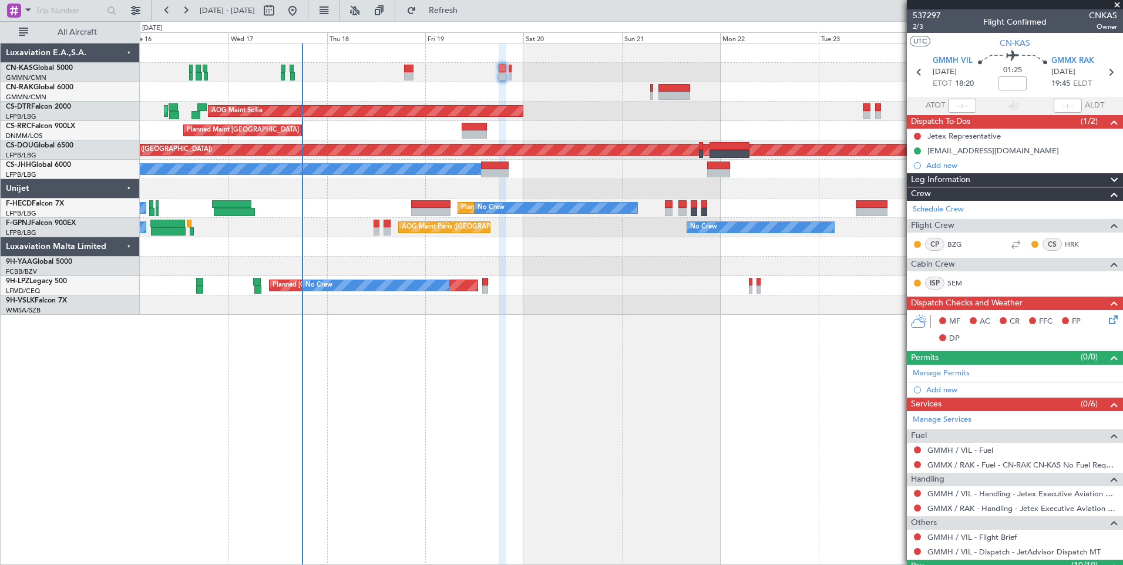
click at [1107, 317] on icon at bounding box center [1111, 317] width 9 height 9
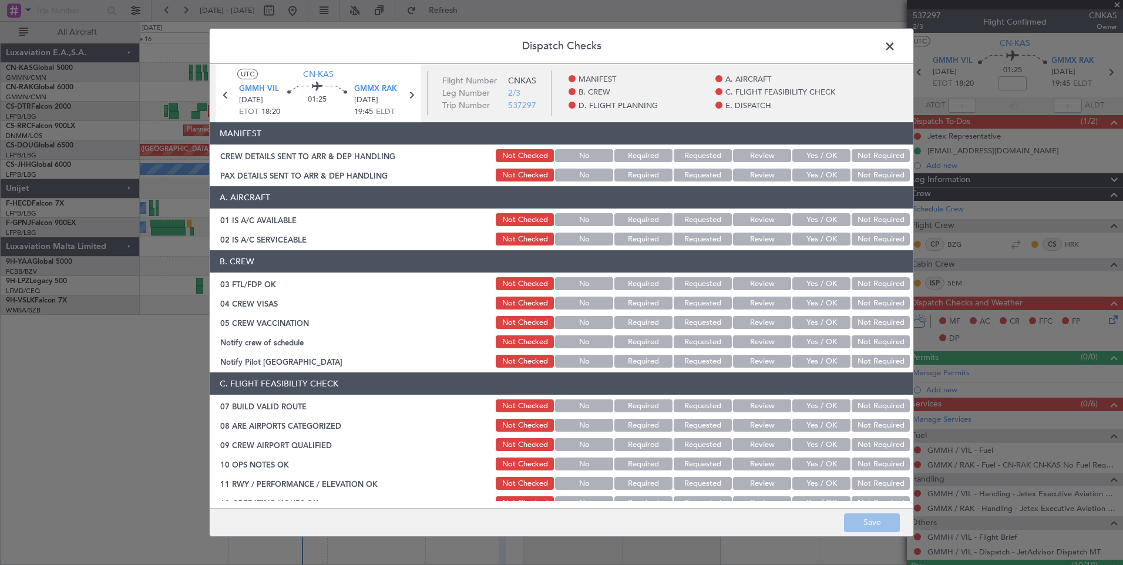
click at [818, 156] on button "Yes / OK" at bounding box center [821, 155] width 58 height 13
click at [817, 176] on button "Yes / OK" at bounding box center [821, 175] width 58 height 13
click at [861, 521] on button "Save" at bounding box center [872, 522] width 56 height 19
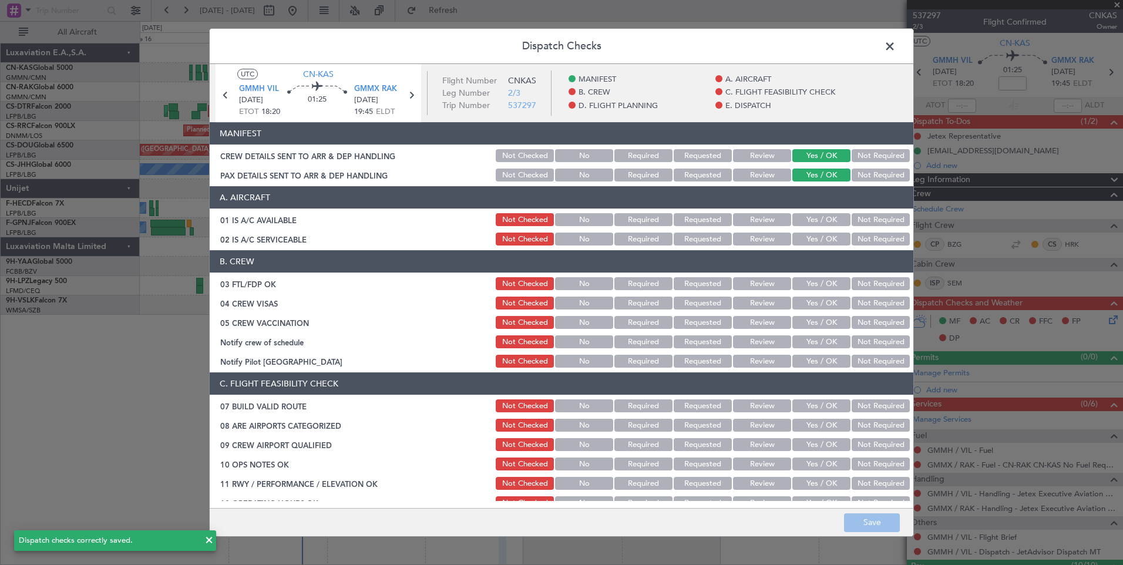
click at [896, 46] on span at bounding box center [896, 49] width 0 height 23
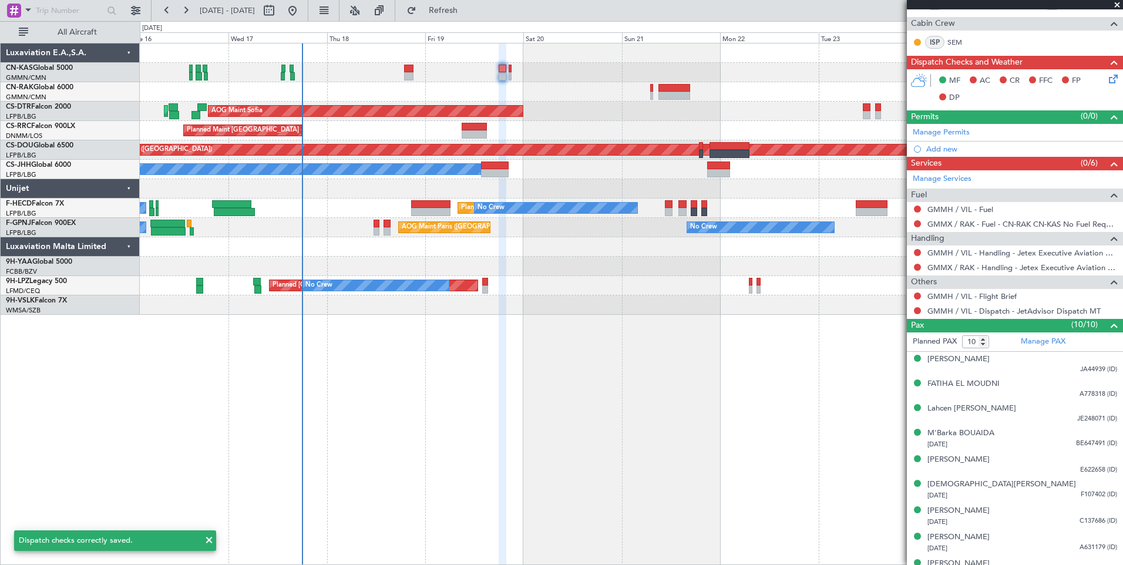
scroll to position [283, 0]
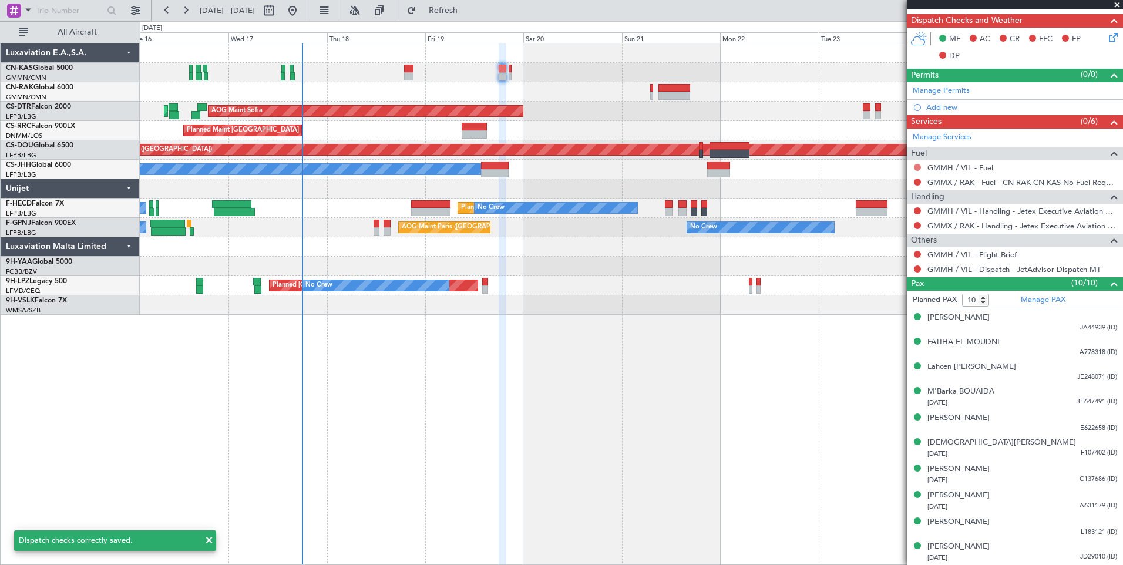
click at [916, 167] on button at bounding box center [917, 167] width 7 height 7
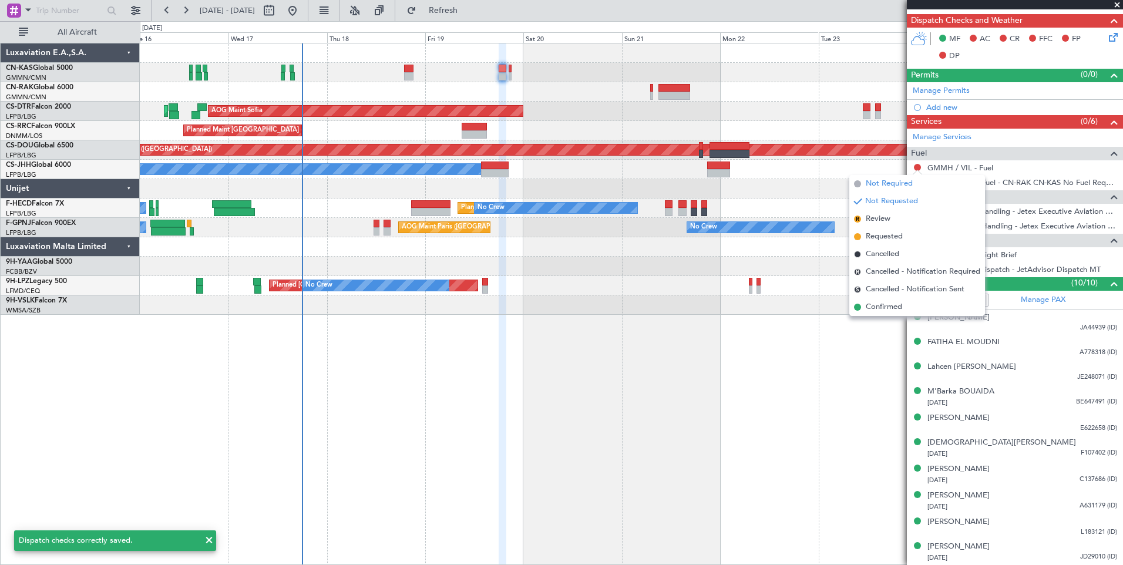
click at [876, 187] on span "Not Required" at bounding box center [889, 184] width 47 height 12
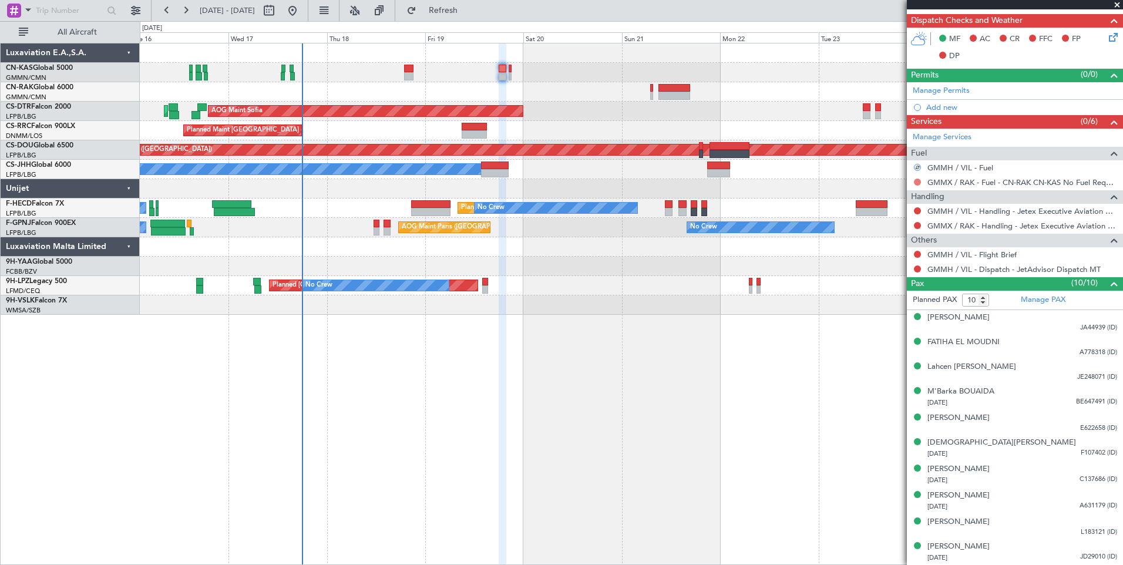
click at [920, 181] on button at bounding box center [917, 182] width 7 height 7
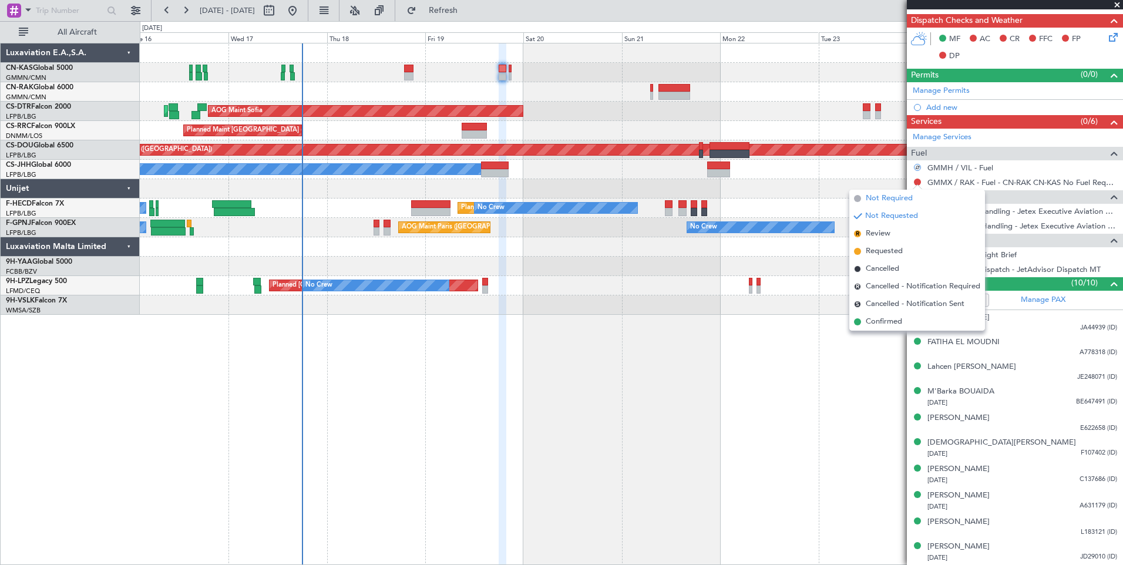
click at [886, 197] on span "Not Required" at bounding box center [889, 199] width 47 height 12
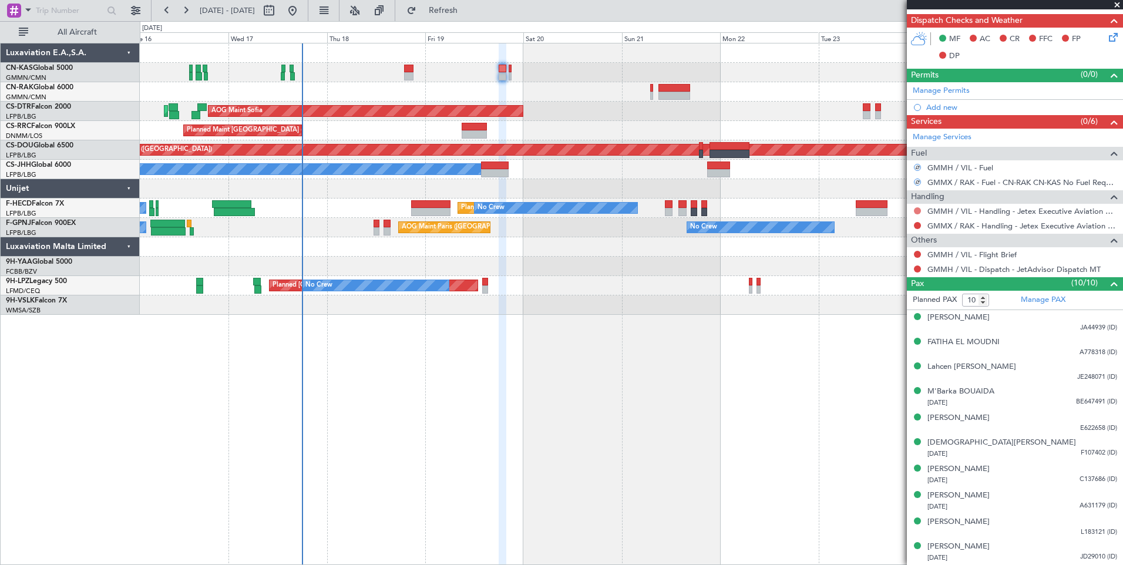
click at [919, 210] on button at bounding box center [917, 210] width 7 height 7
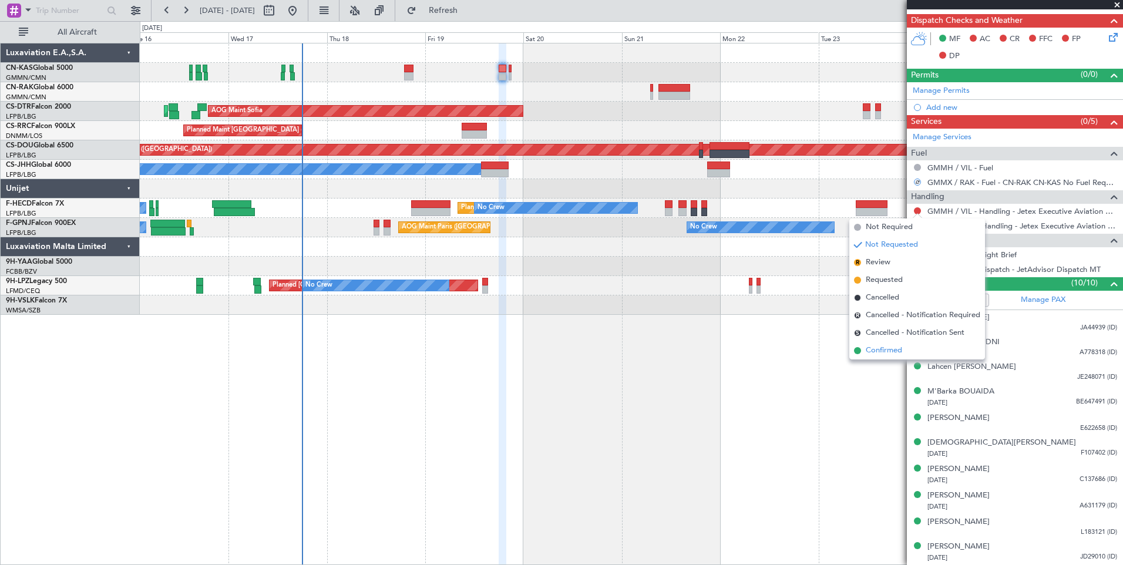
click at [903, 353] on li "Confirmed" at bounding box center [917, 351] width 136 height 18
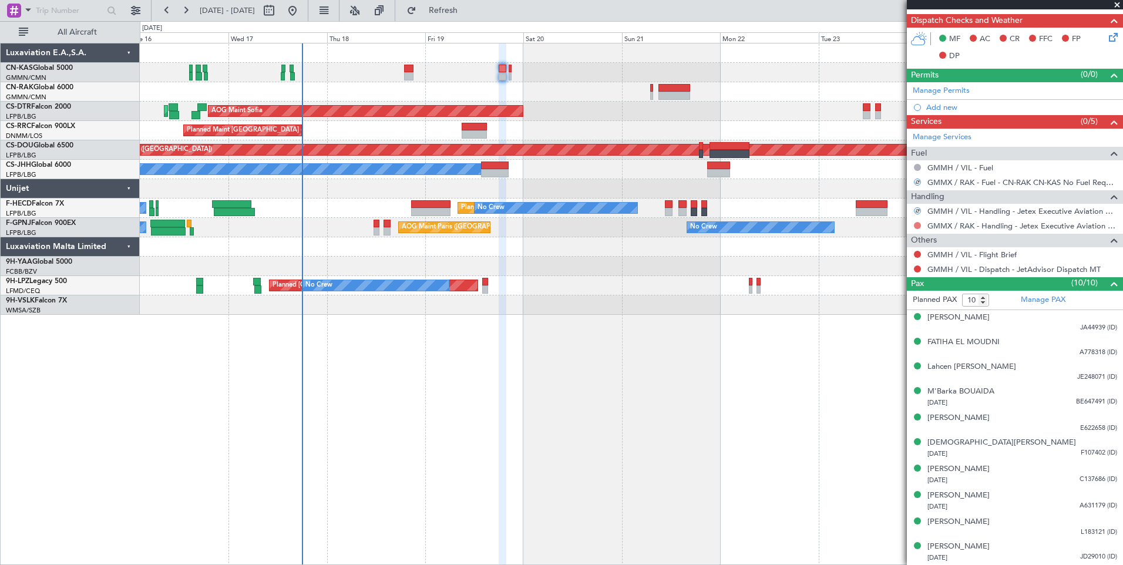
click at [920, 226] on button at bounding box center [917, 225] width 7 height 7
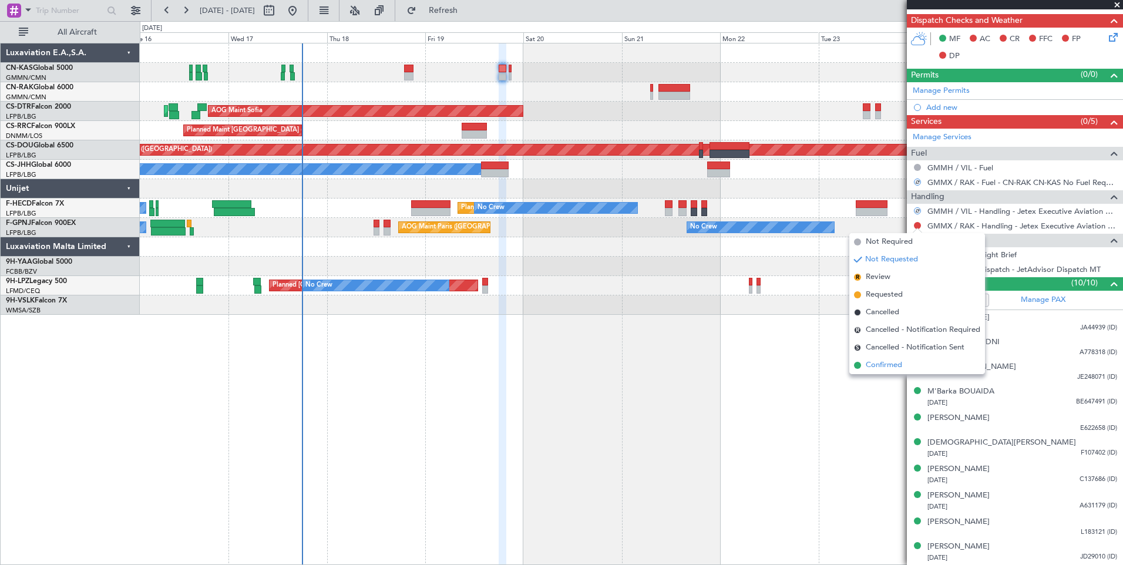
click at [900, 361] on span "Confirmed" at bounding box center [884, 365] width 36 height 12
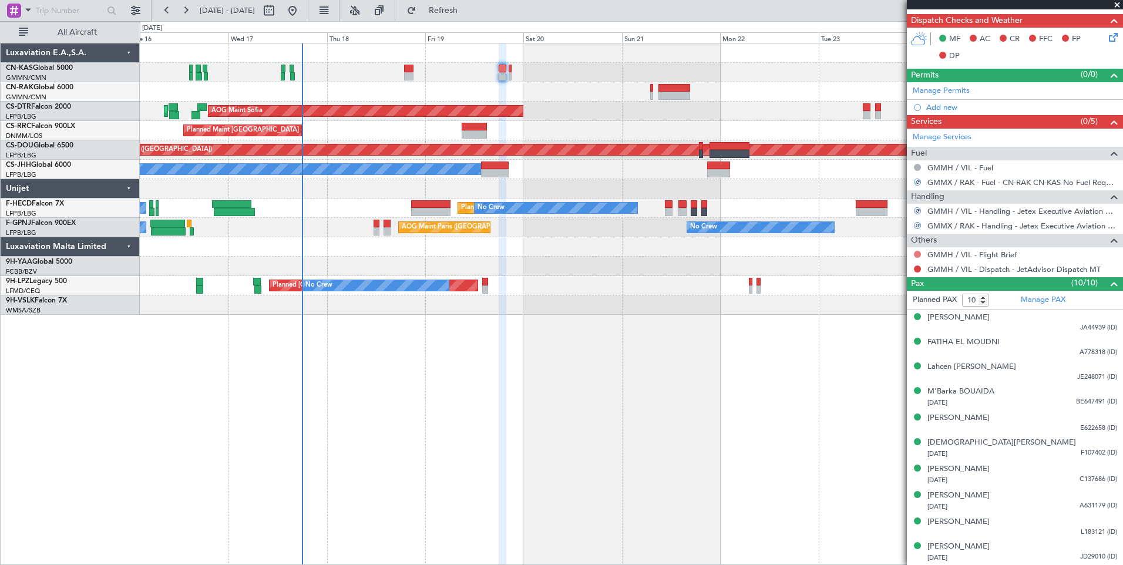
click at [915, 252] on button at bounding box center [917, 254] width 7 height 7
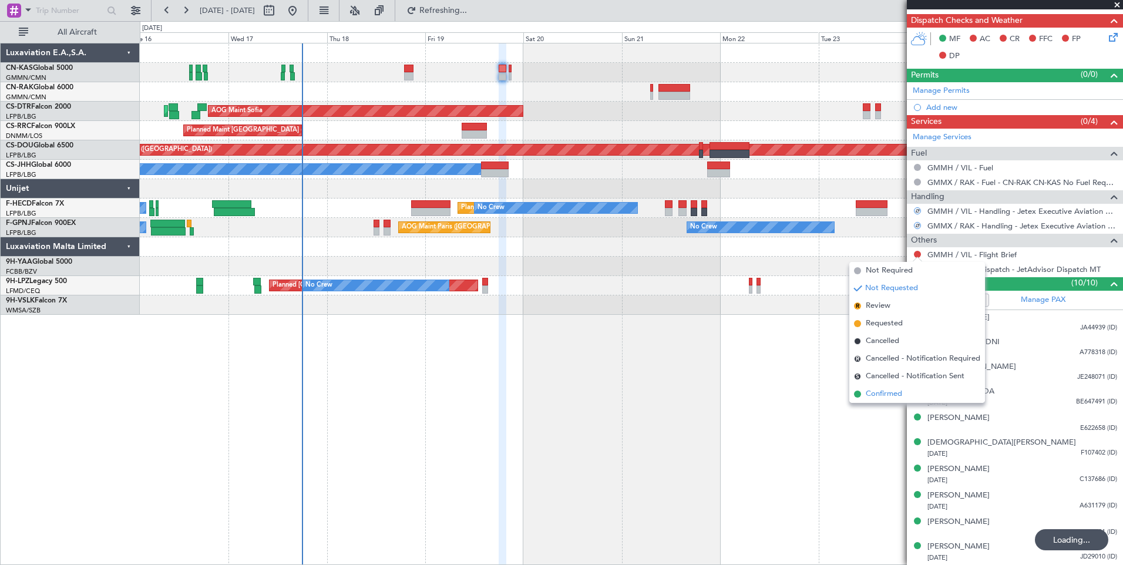
click at [878, 399] on span "Confirmed" at bounding box center [884, 394] width 36 height 12
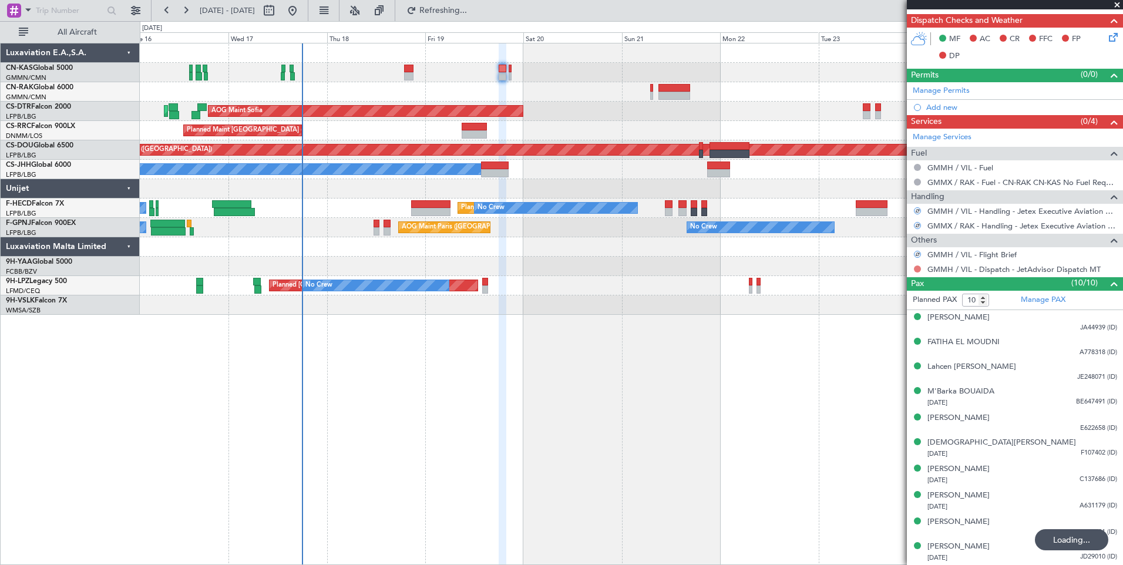
click at [917, 268] on button at bounding box center [917, 269] width 7 height 7
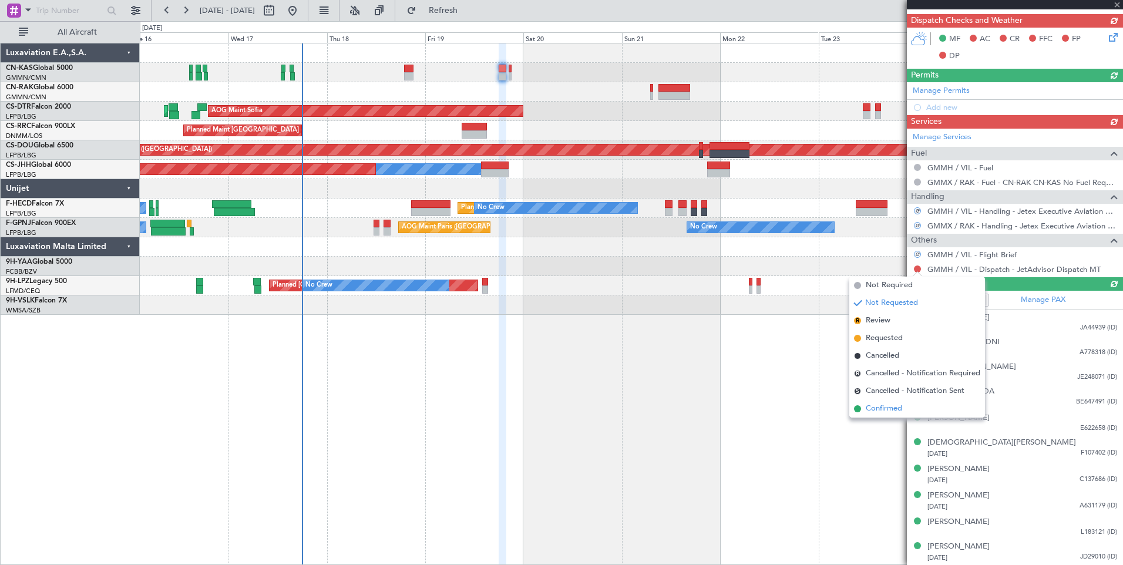
click at [896, 409] on span "Confirmed" at bounding box center [884, 409] width 36 height 12
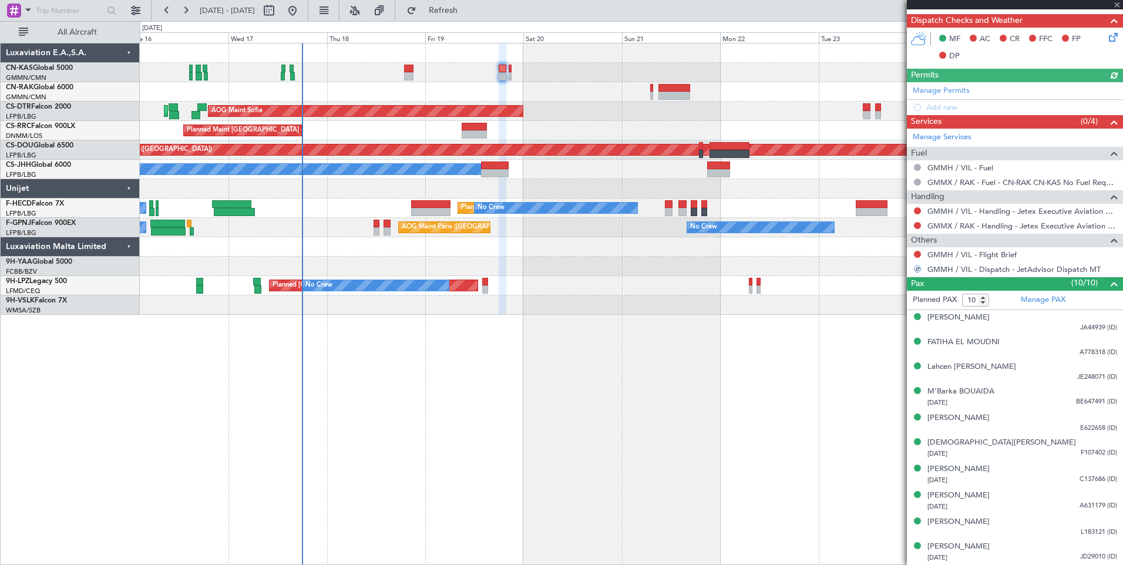
type input "[PERSON_NAME] ([PERSON_NAME])"
click at [916, 223] on button at bounding box center [917, 225] width 7 height 7
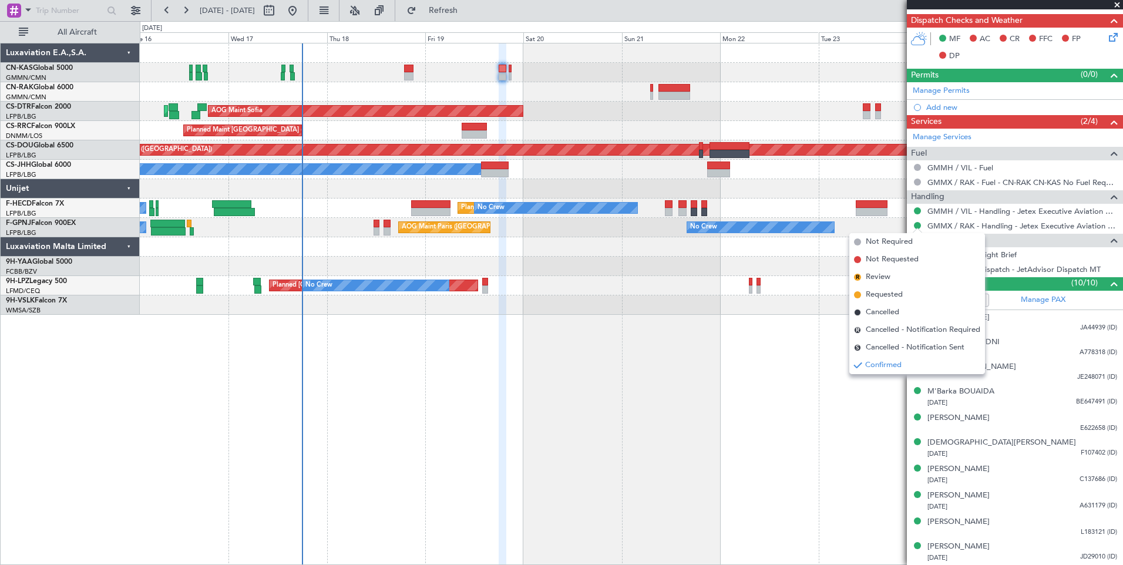
click at [756, 411] on div "AOG Maint Sofia Planned Maint Sofia [GEOGRAPHIC_DATA] ([GEOGRAPHIC_DATA]) Plann…" at bounding box center [631, 304] width 983 height 522
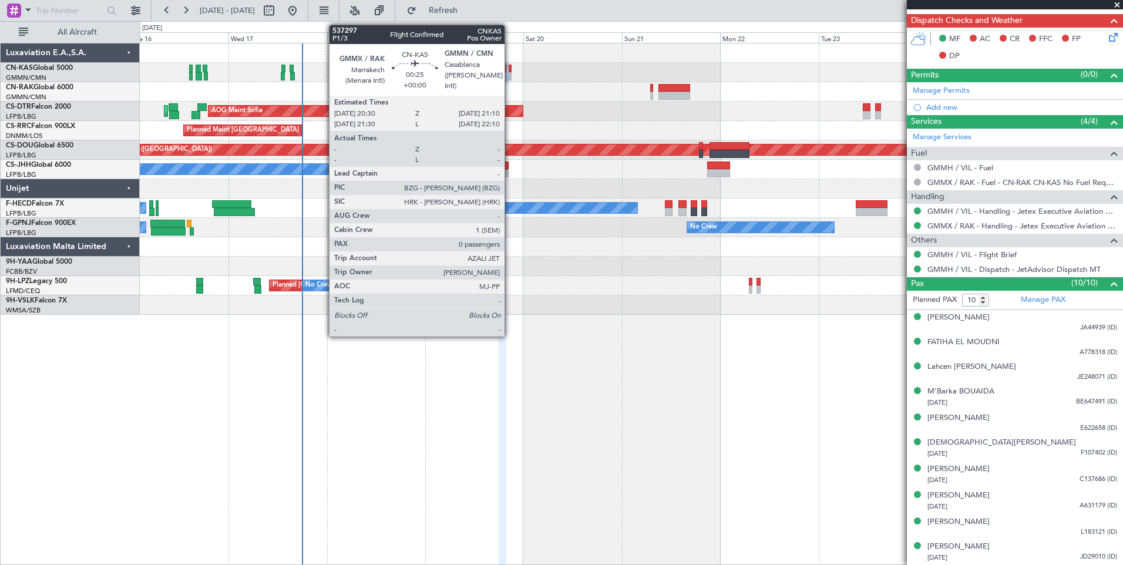
click at [510, 75] on div at bounding box center [510, 76] width 3 height 8
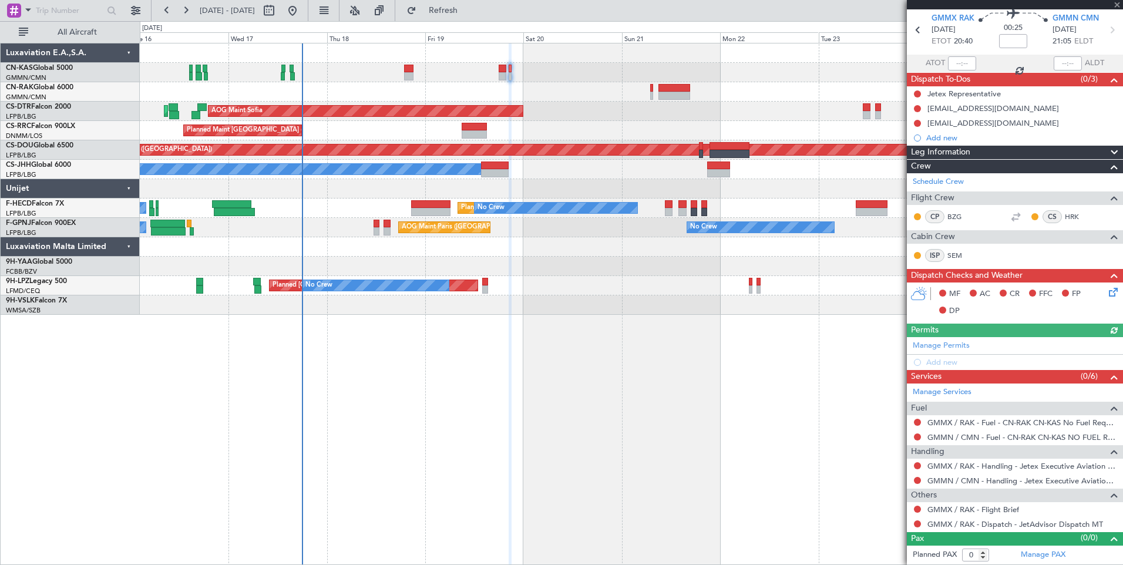
scroll to position [0, 0]
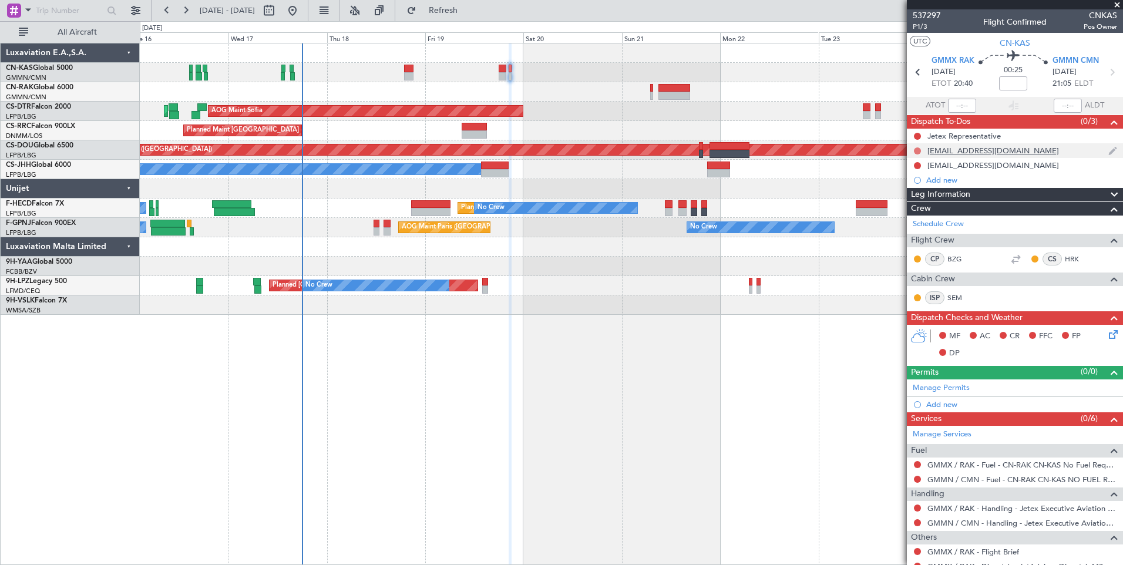
click at [918, 152] on button at bounding box center [917, 150] width 7 height 7
click at [911, 203] on span "Completed" at bounding box center [922, 203] width 39 height 12
click at [917, 163] on button at bounding box center [917, 165] width 7 height 7
click at [914, 219] on span "Completed" at bounding box center [922, 217] width 39 height 12
click at [1107, 336] on icon at bounding box center [1111, 332] width 9 height 9
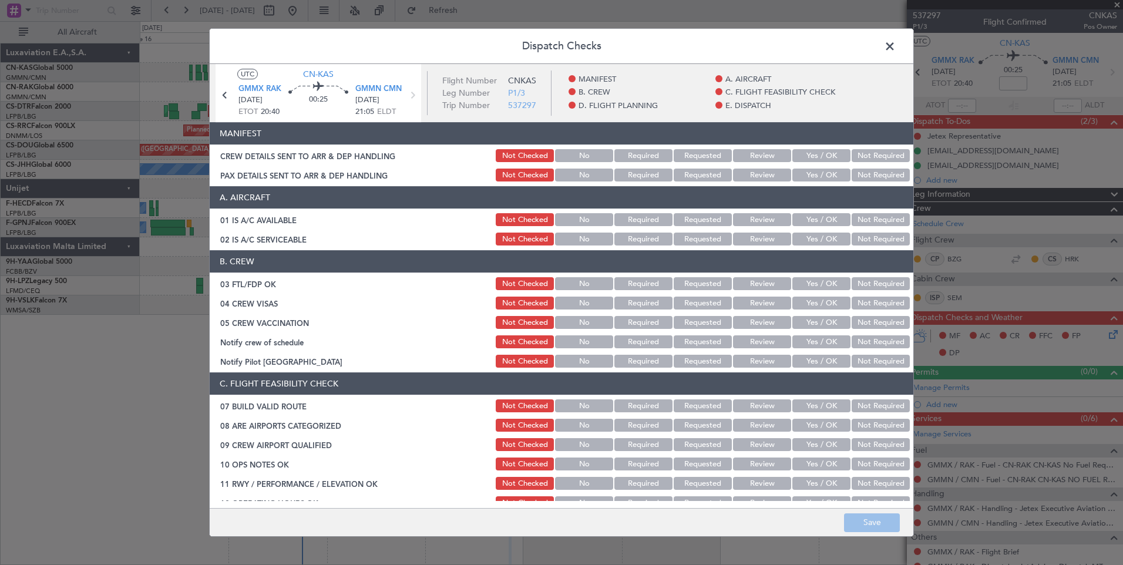
click at [809, 152] on button "Yes / OK" at bounding box center [821, 155] width 58 height 13
click at [809, 172] on button "Yes / OK" at bounding box center [821, 175] width 58 height 13
click at [875, 524] on button "Save" at bounding box center [872, 522] width 56 height 19
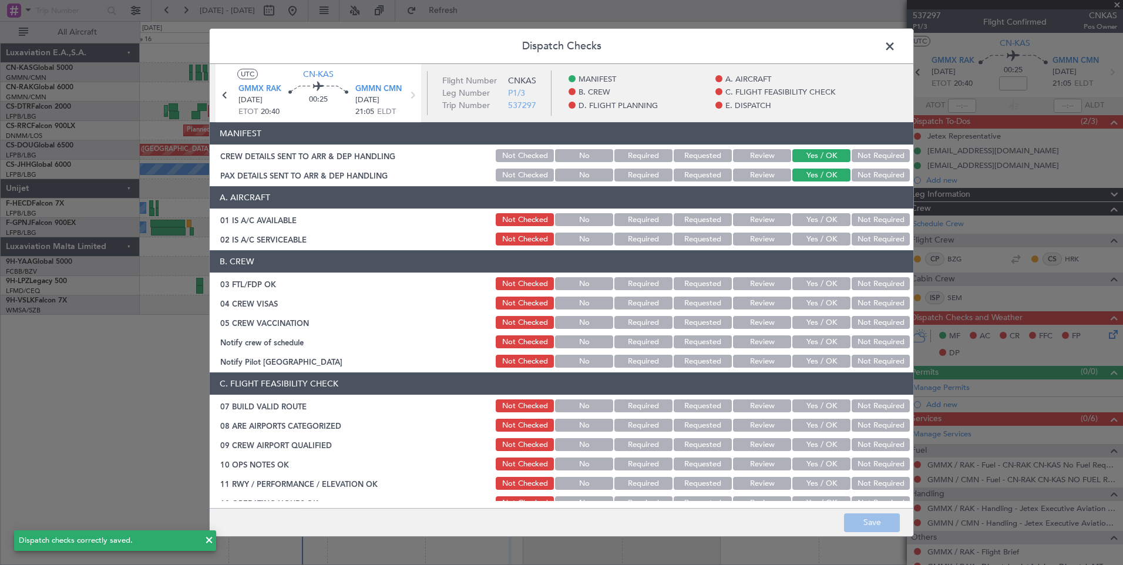
click at [896, 47] on span at bounding box center [896, 49] width 0 height 23
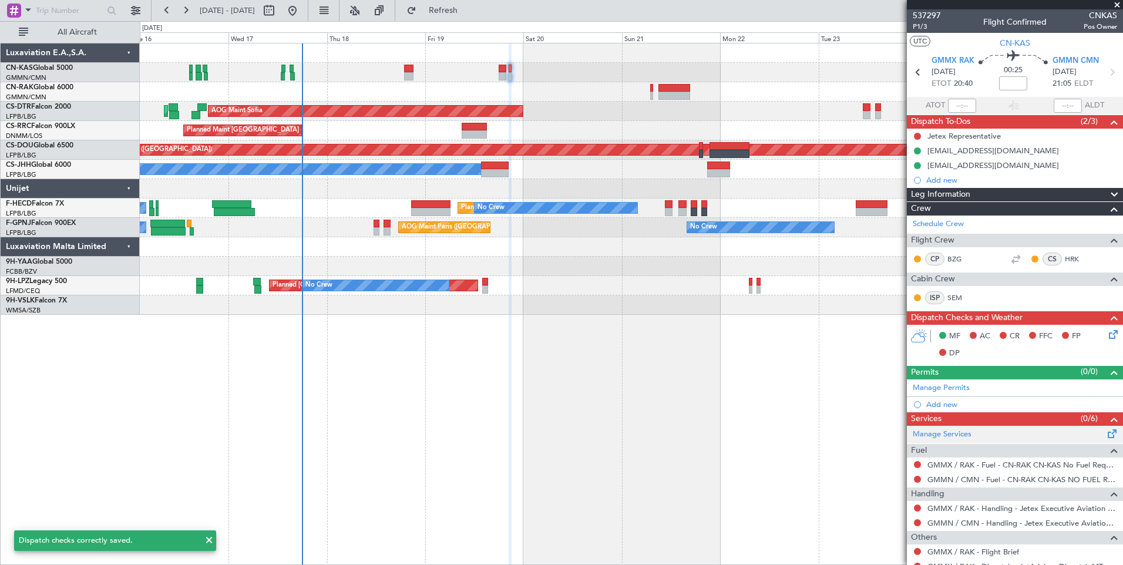
click at [1112, 426] on div "Manage Services" at bounding box center [1015, 435] width 216 height 18
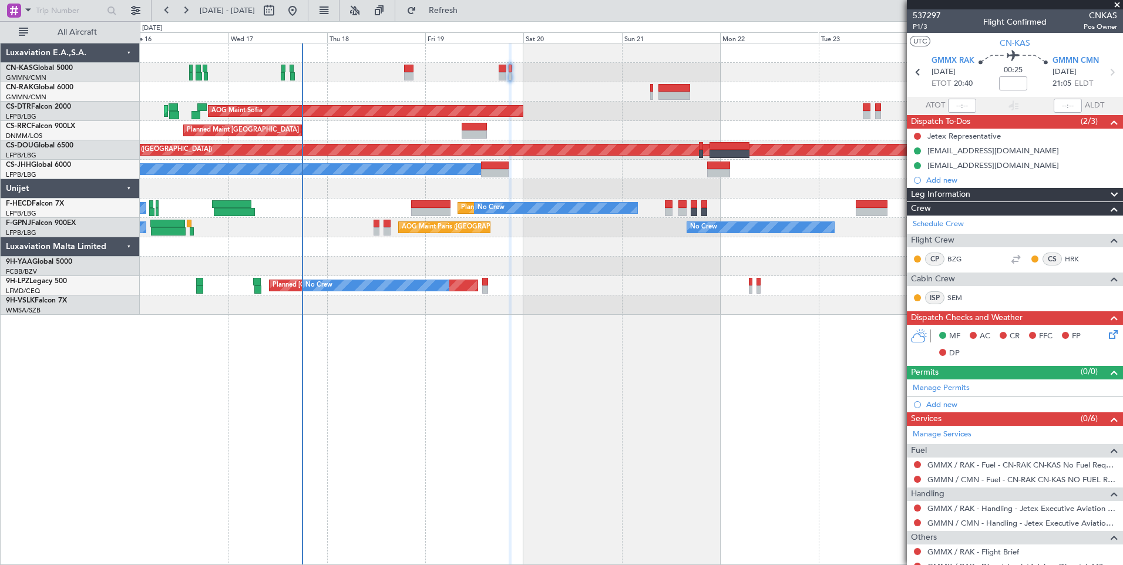
scroll to position [42, 0]
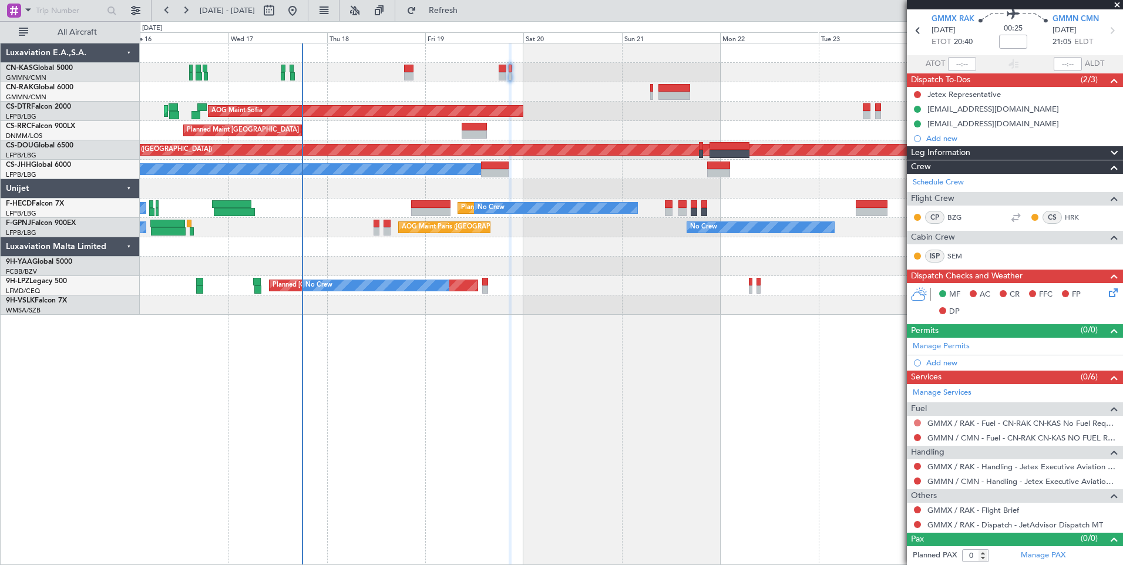
click at [916, 424] on button at bounding box center [917, 422] width 7 height 7
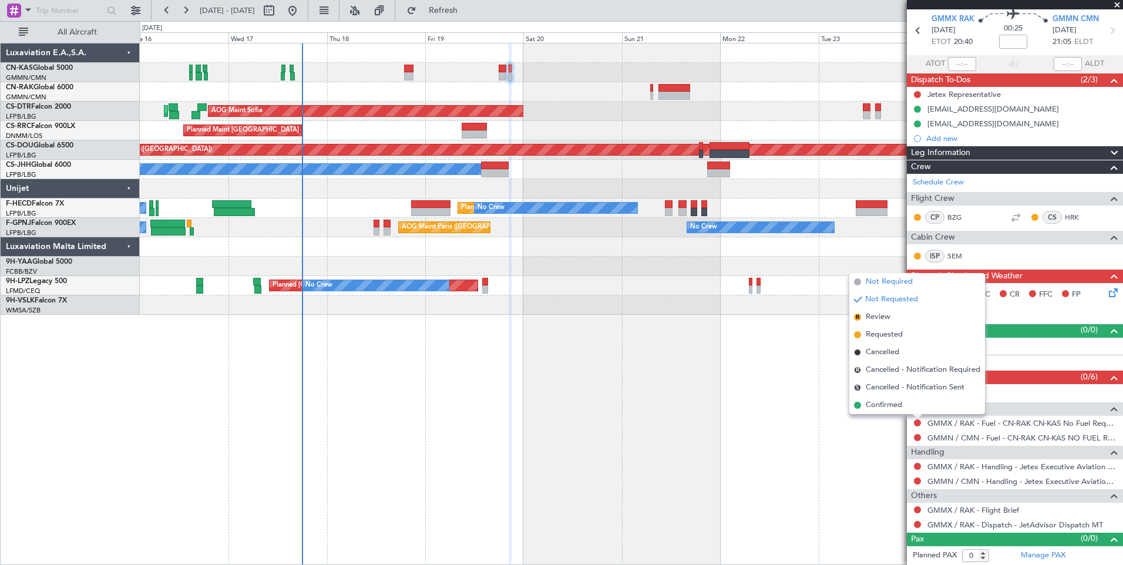
click at [875, 286] on span "Not Required" at bounding box center [889, 282] width 47 height 12
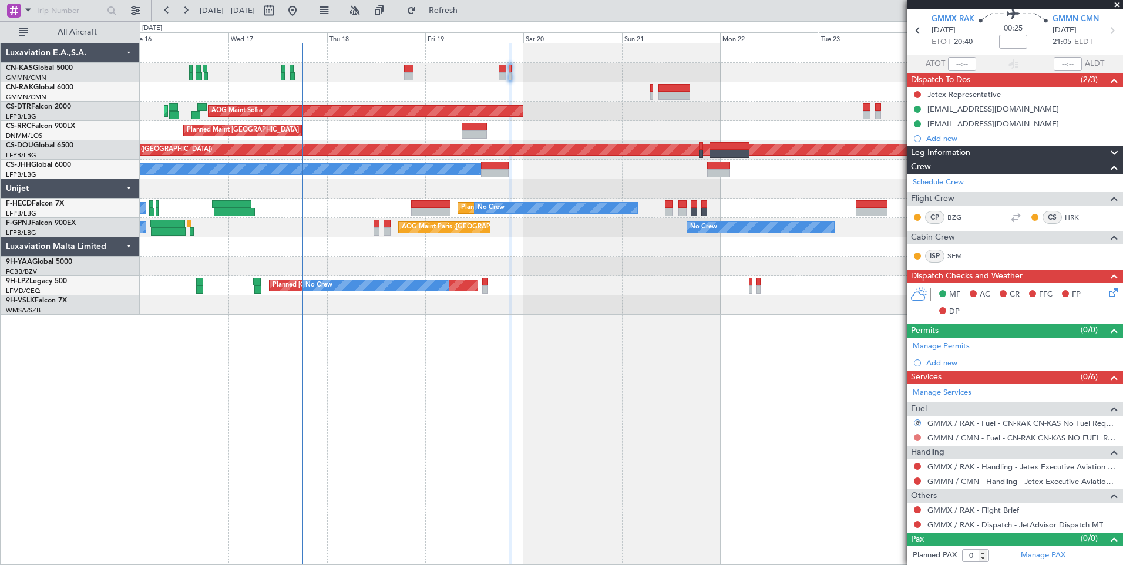
click at [919, 437] on button at bounding box center [917, 437] width 7 height 7
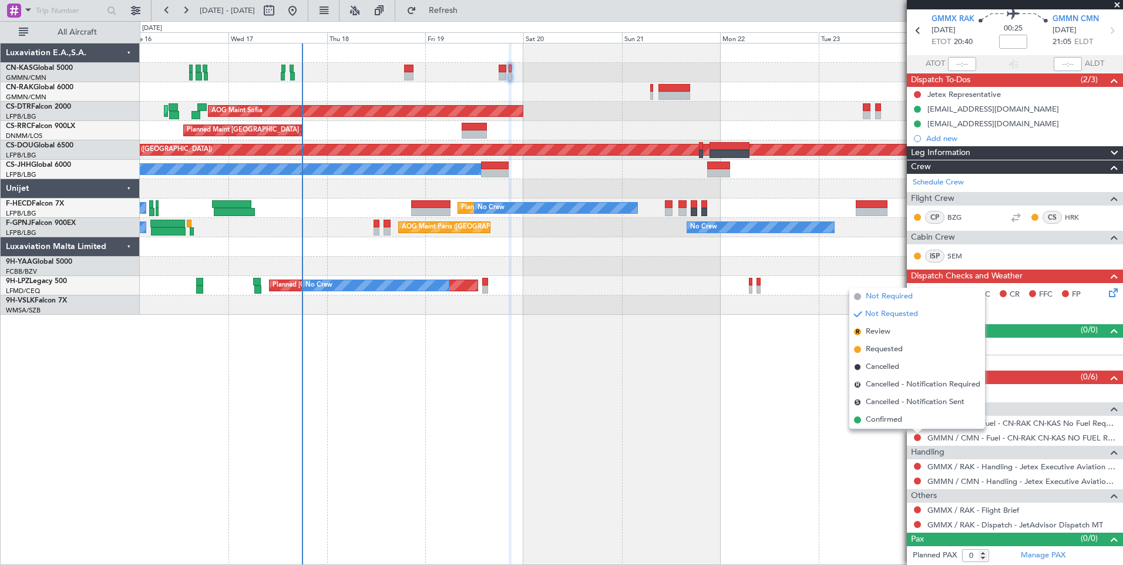
click at [899, 298] on span "Not Required" at bounding box center [889, 297] width 47 height 12
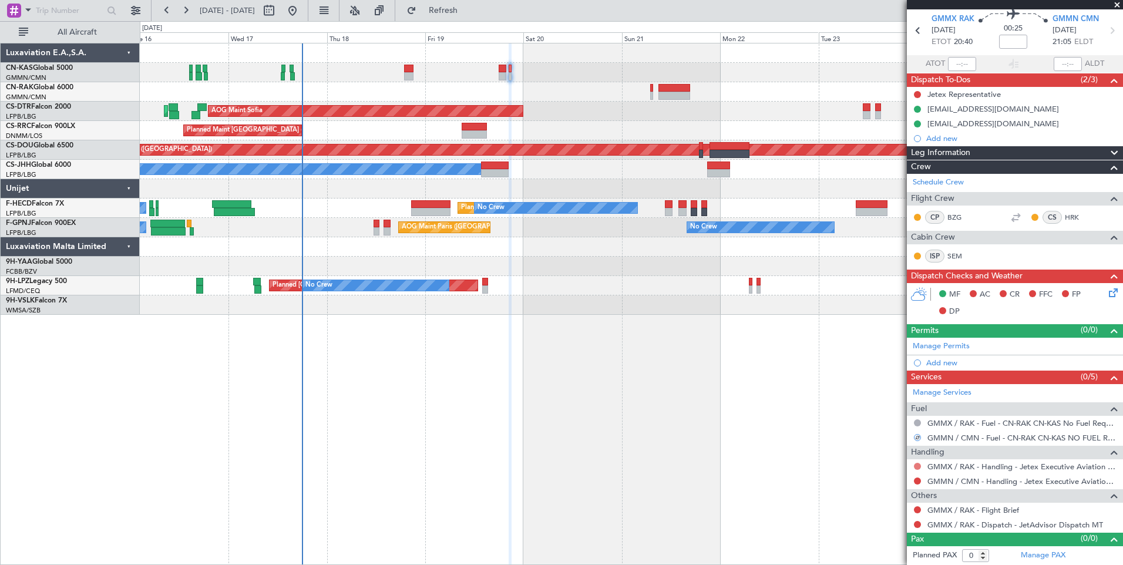
click at [917, 463] on button at bounding box center [917, 466] width 7 height 7
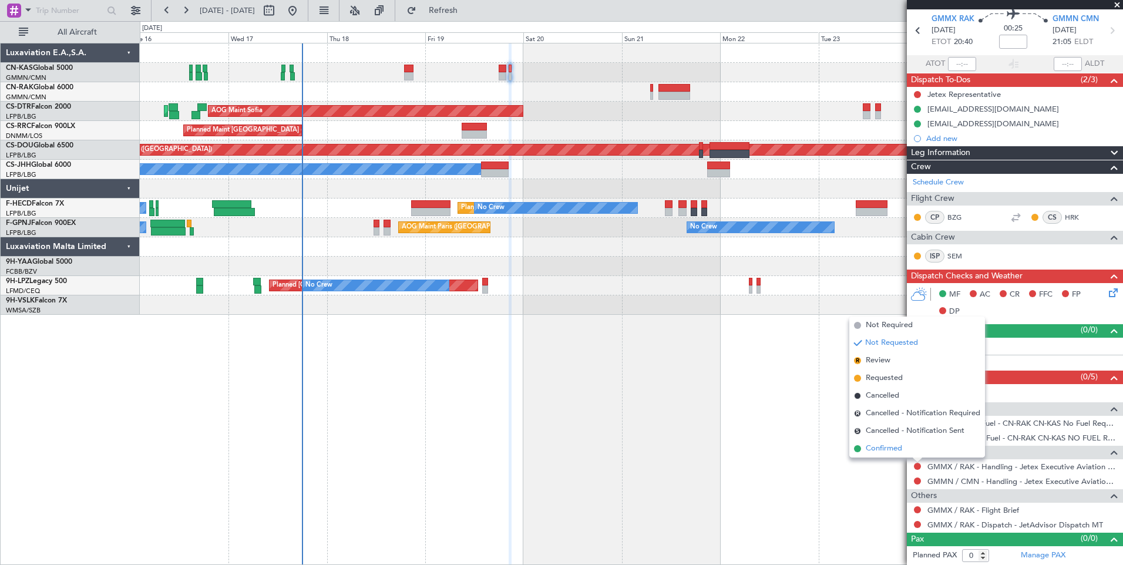
click at [889, 449] on span "Confirmed" at bounding box center [884, 449] width 36 height 12
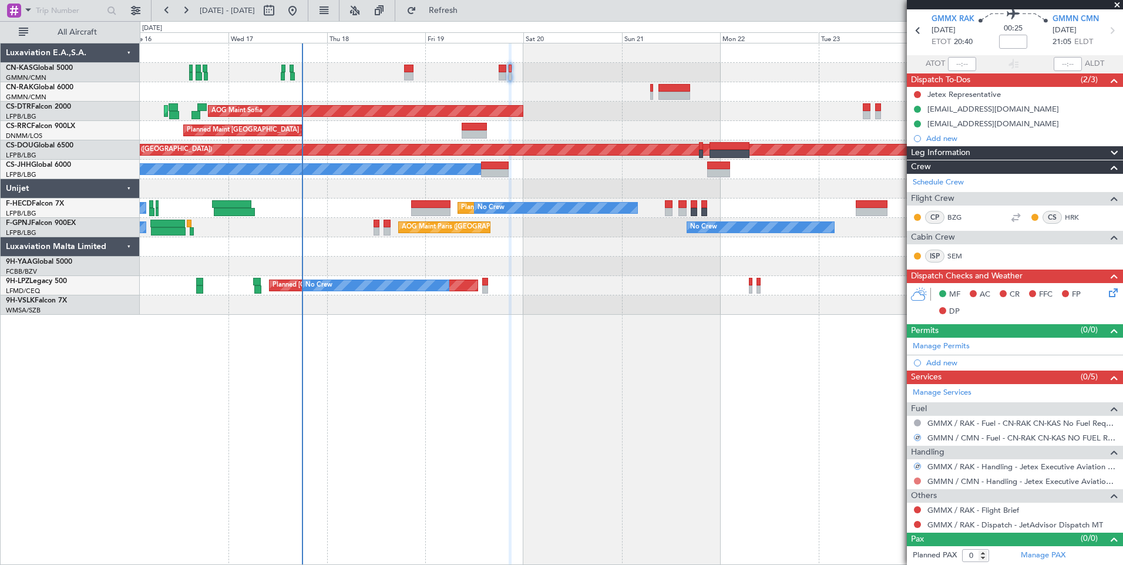
click at [917, 479] on button at bounding box center [917, 481] width 7 height 7
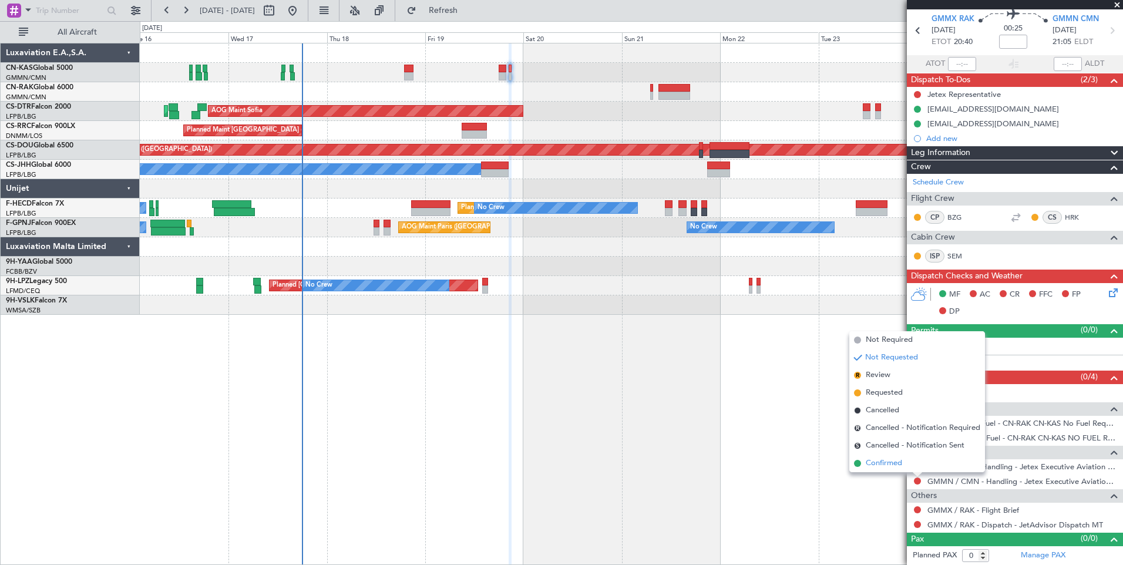
click at [893, 461] on span "Confirmed" at bounding box center [884, 464] width 36 height 12
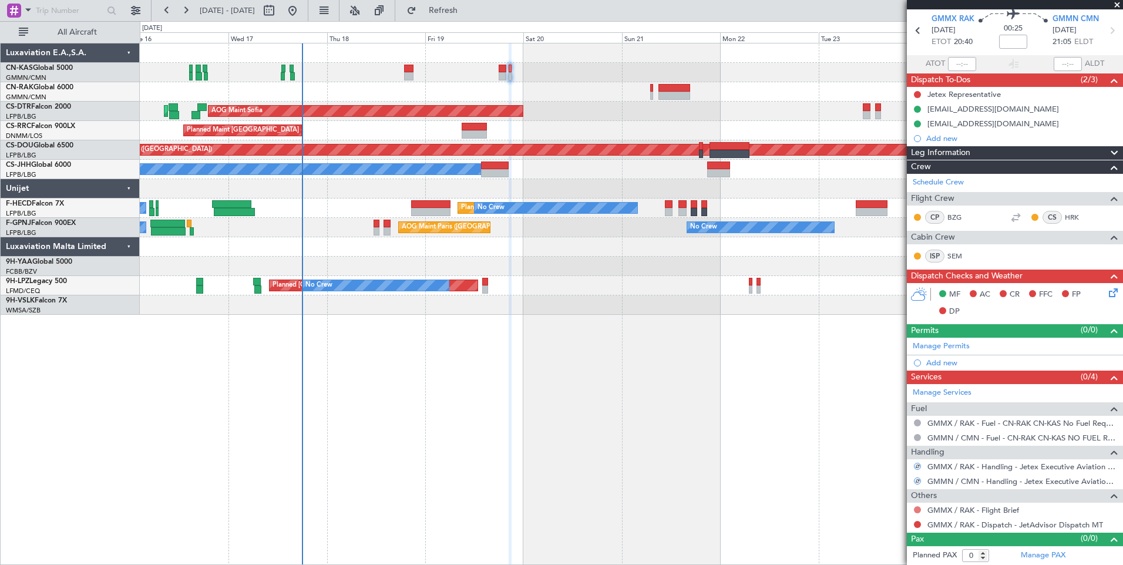
click at [918, 509] on button at bounding box center [917, 509] width 7 height 7
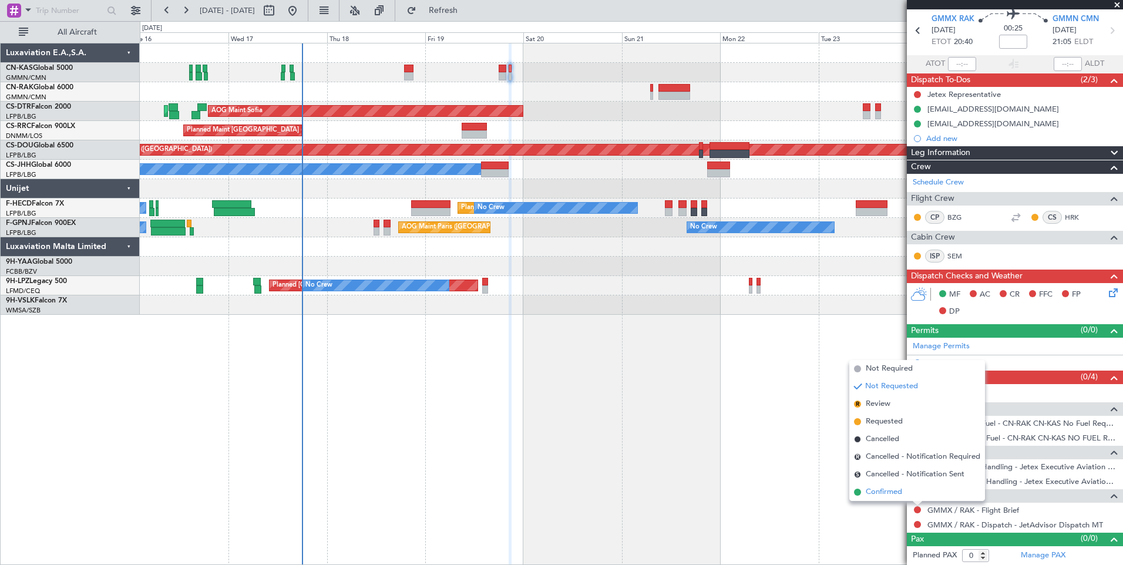
click at [899, 496] on span "Confirmed" at bounding box center [884, 492] width 36 height 12
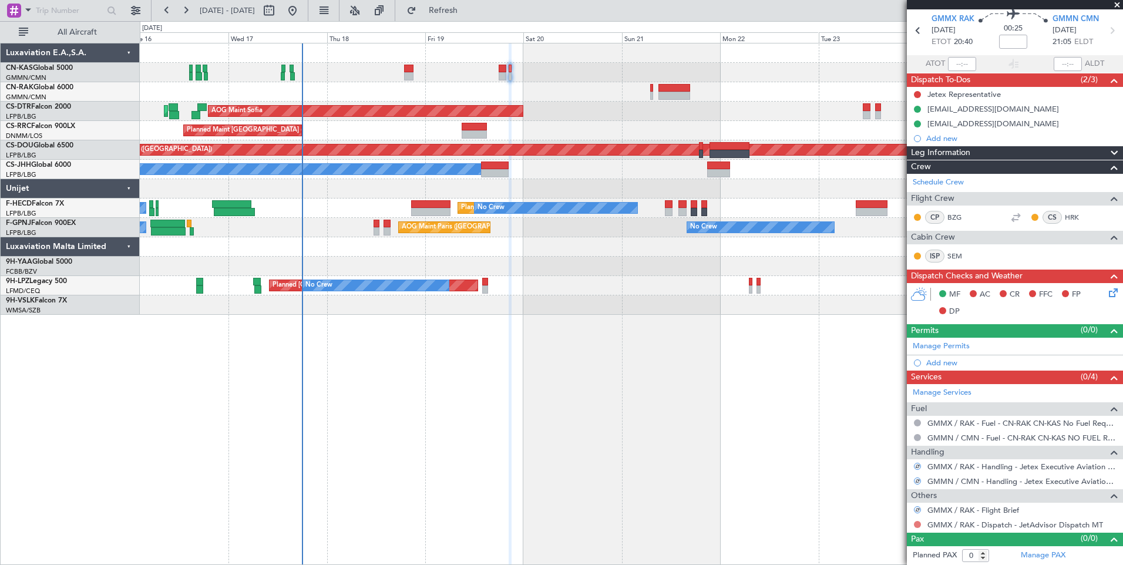
click at [916, 522] on button at bounding box center [917, 524] width 7 height 7
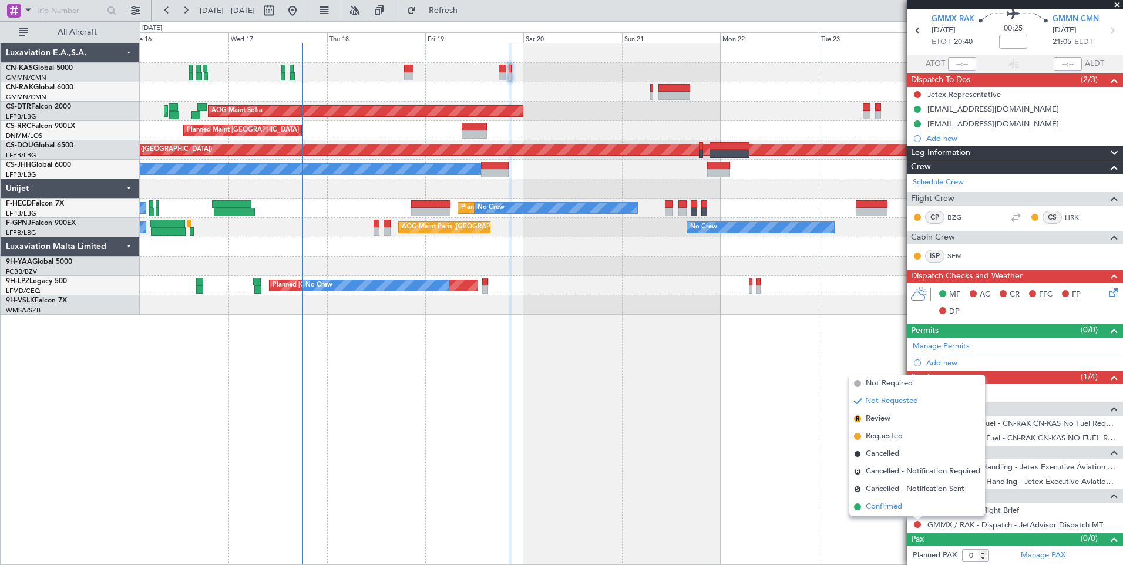
click at [881, 506] on span "Confirmed" at bounding box center [884, 507] width 36 height 12
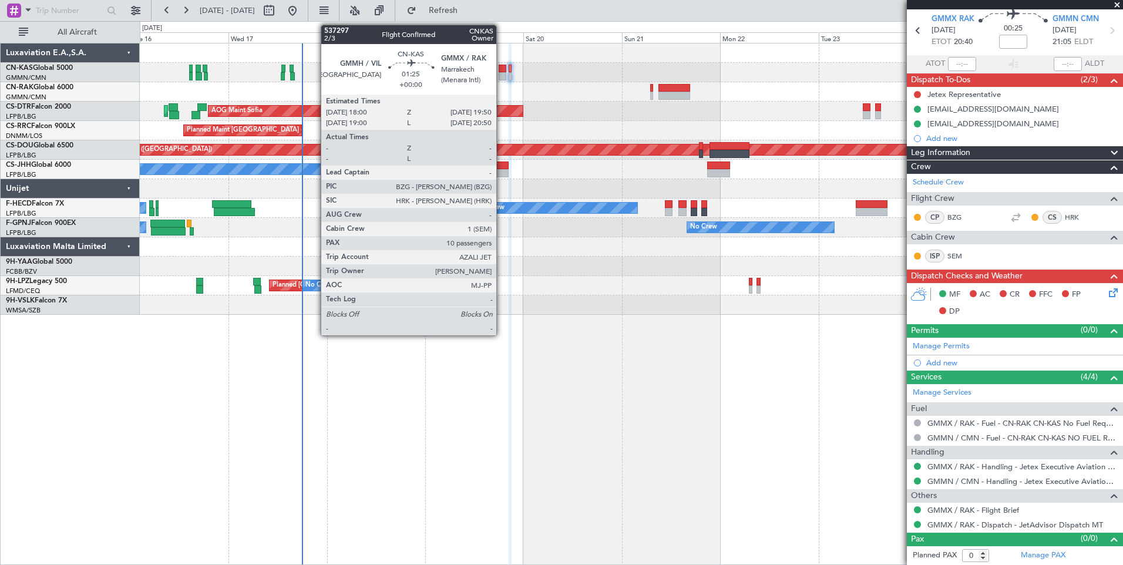
click at [502, 70] on div at bounding box center [503, 69] width 8 height 8
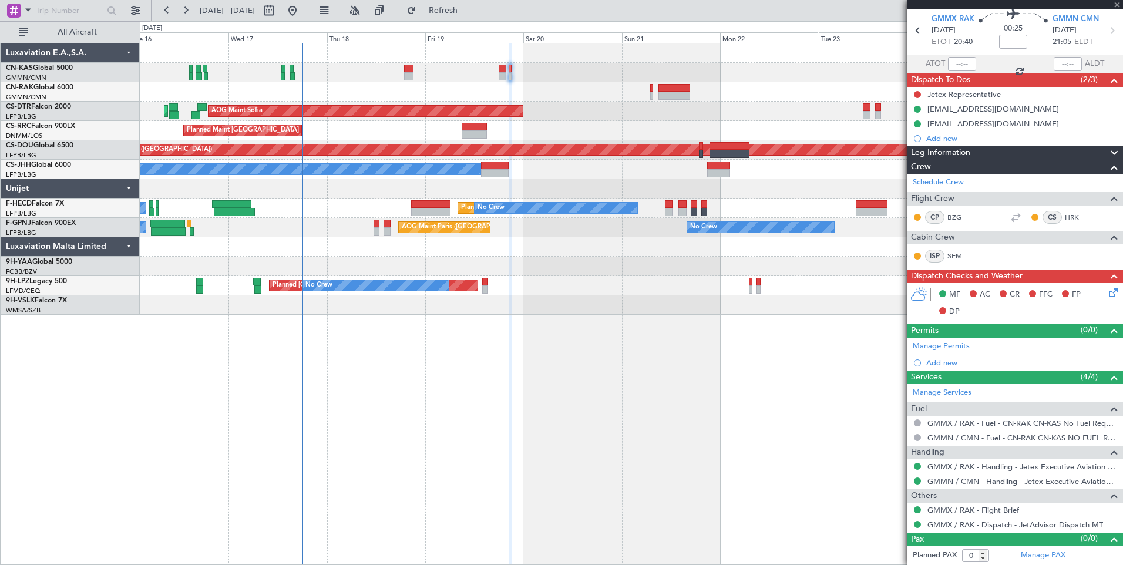
type input "10"
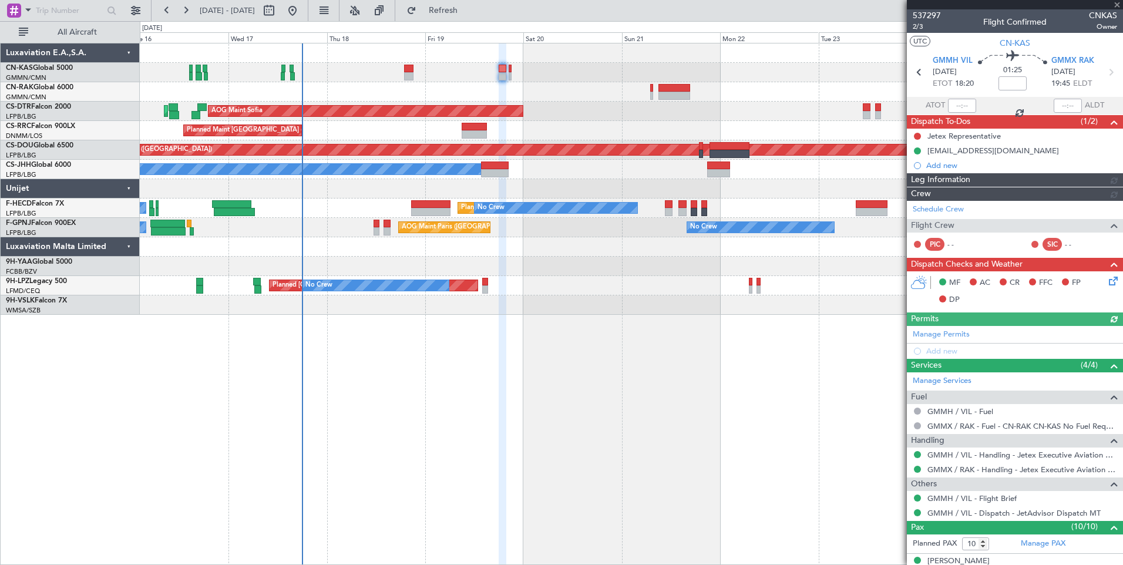
type input "[PERSON_NAME] ([PERSON_NAME])"
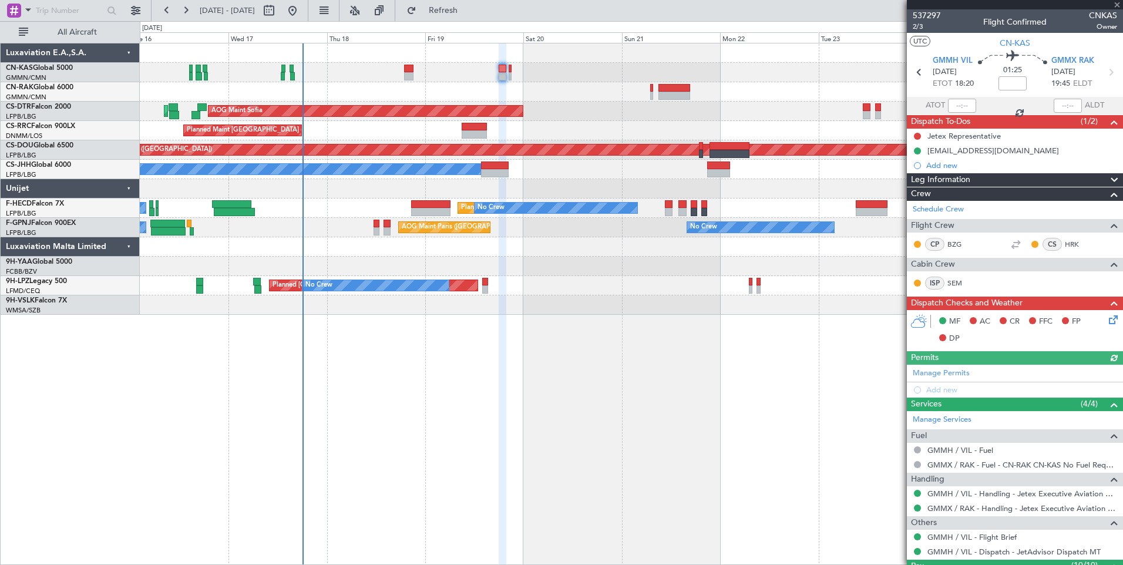
type input "[PERSON_NAME] ([PERSON_NAME])"
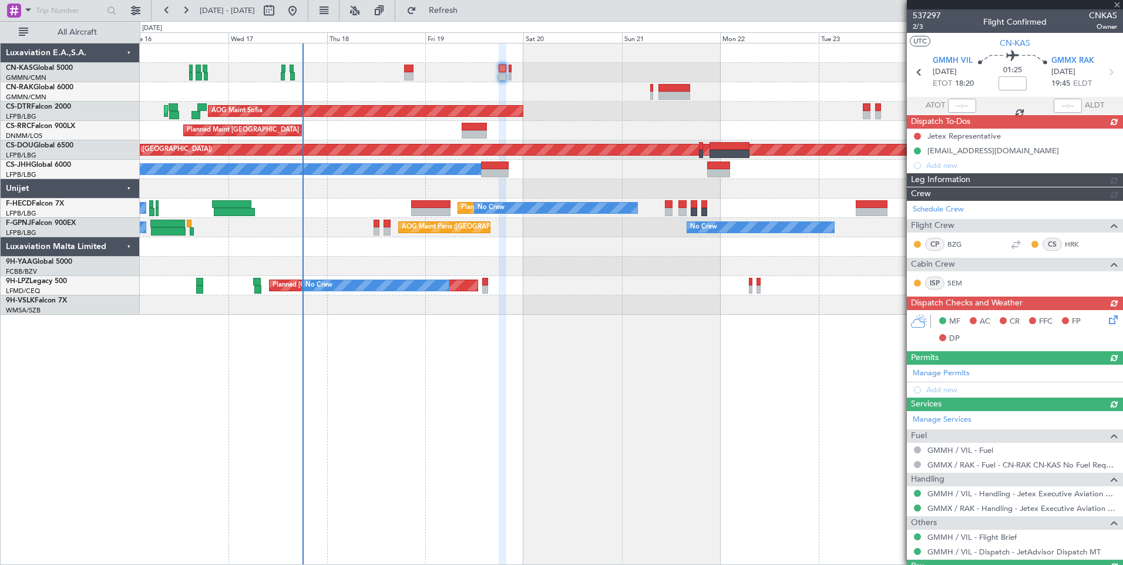
type input "[PERSON_NAME] ([PERSON_NAME])"
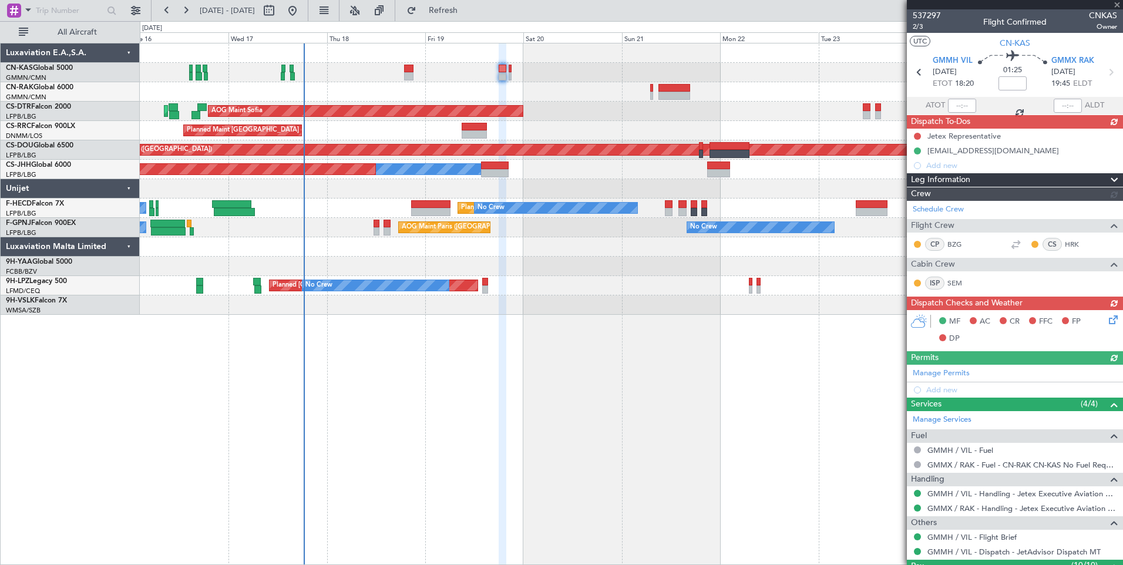
type input "[PERSON_NAME] ([PERSON_NAME])"
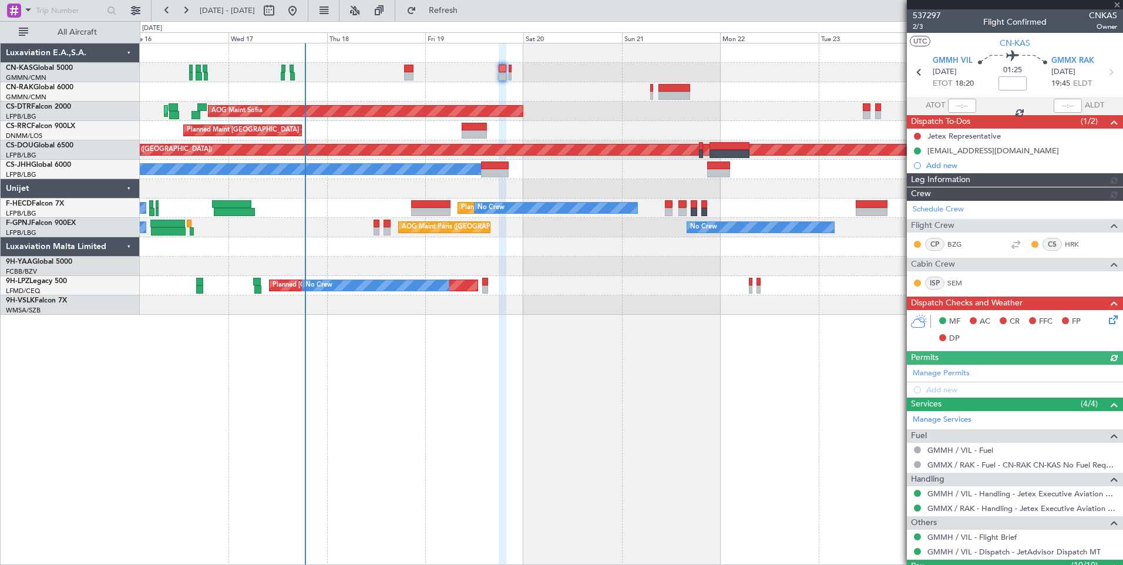
type input "[PERSON_NAME] ([PERSON_NAME])"
